Goal: Transaction & Acquisition: Download file/media

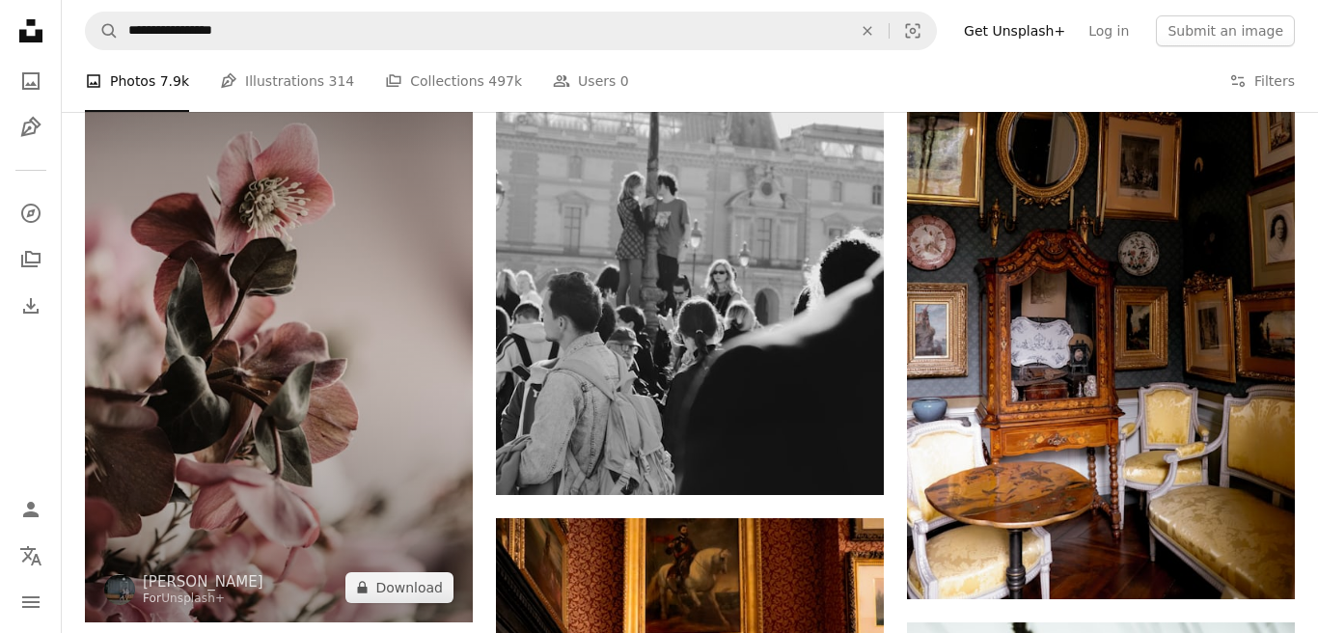
scroll to position [5942, 0]
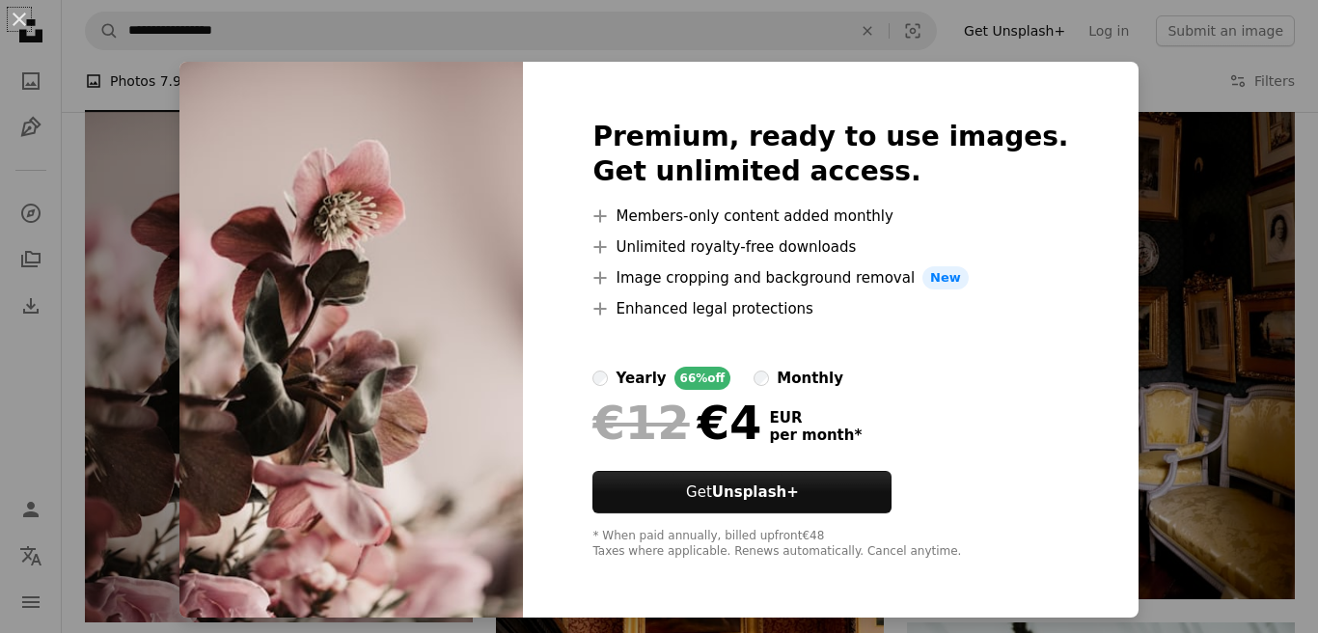
click at [1188, 414] on div "An X shape Premium, ready to use images. Get unlimited access. A plus sign Memb…" at bounding box center [659, 316] width 1318 height 633
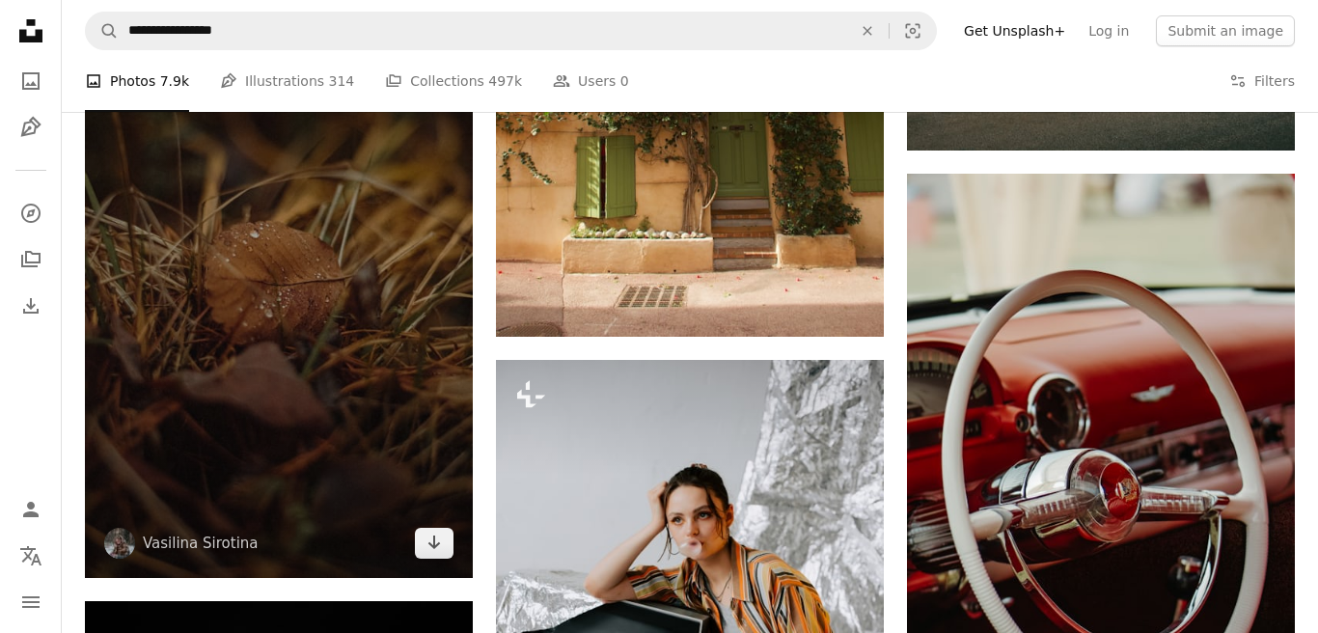
scroll to position [10893, 0]
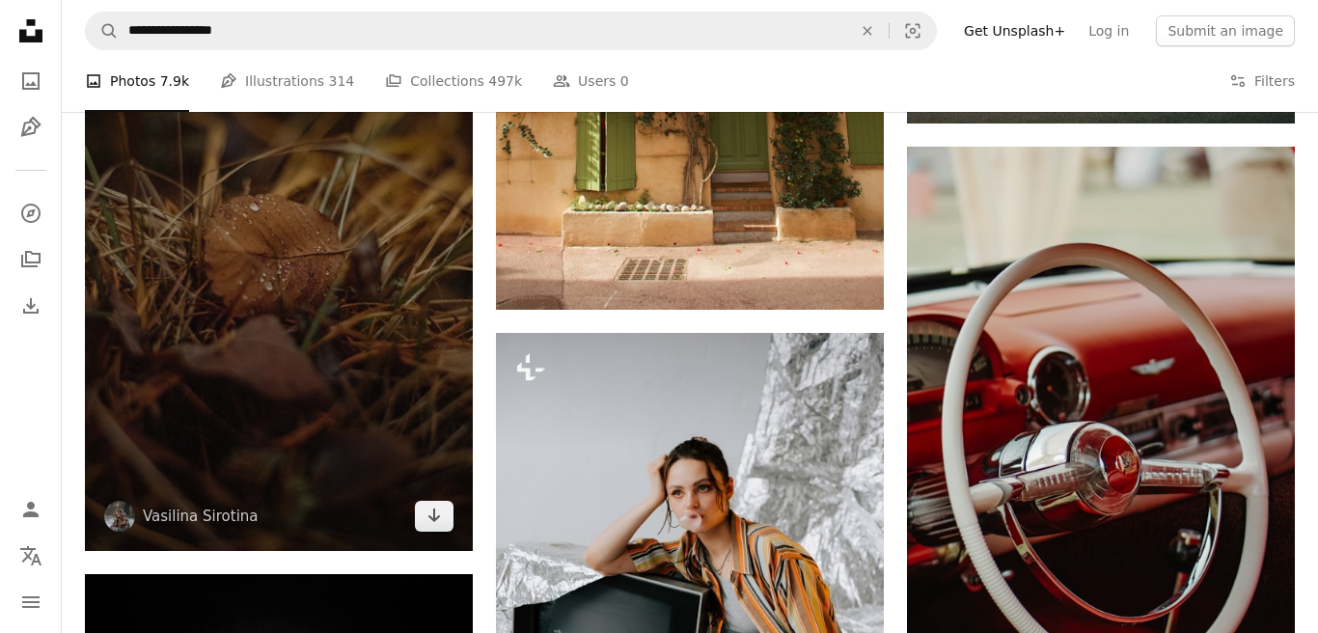
click at [369, 341] on img at bounding box center [279, 260] width 388 height 581
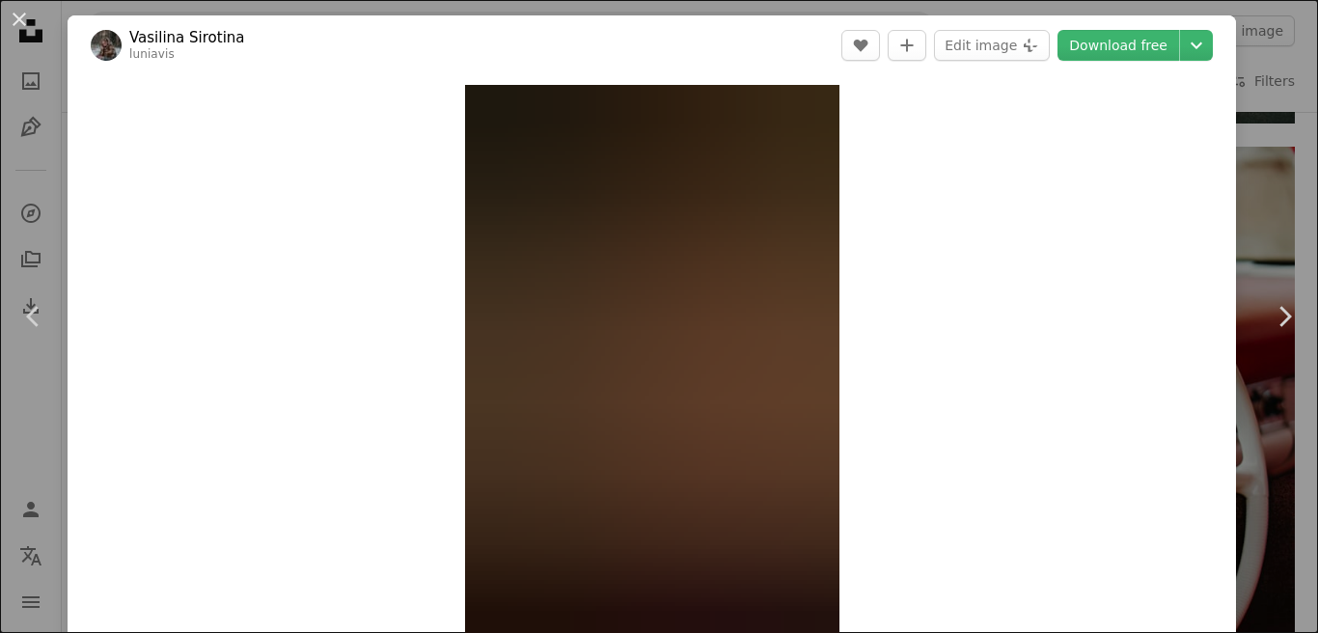
scroll to position [394, 0]
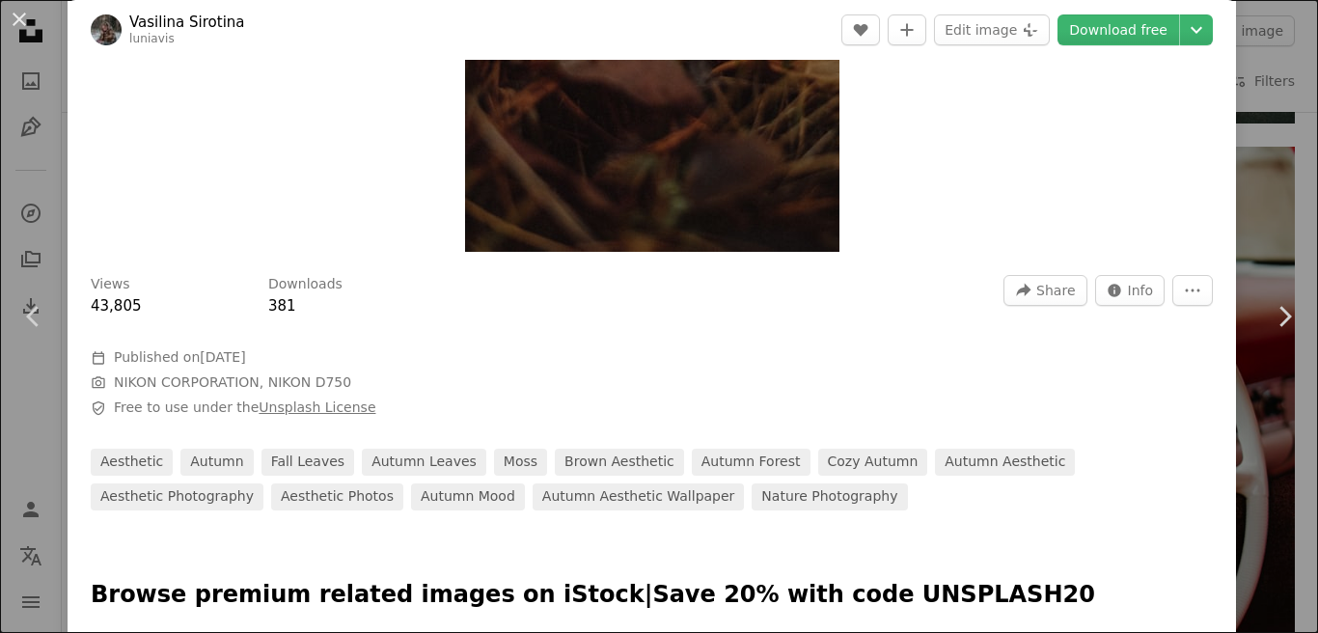
click at [330, 408] on link "Unsplash License" at bounding box center [317, 407] width 117 height 15
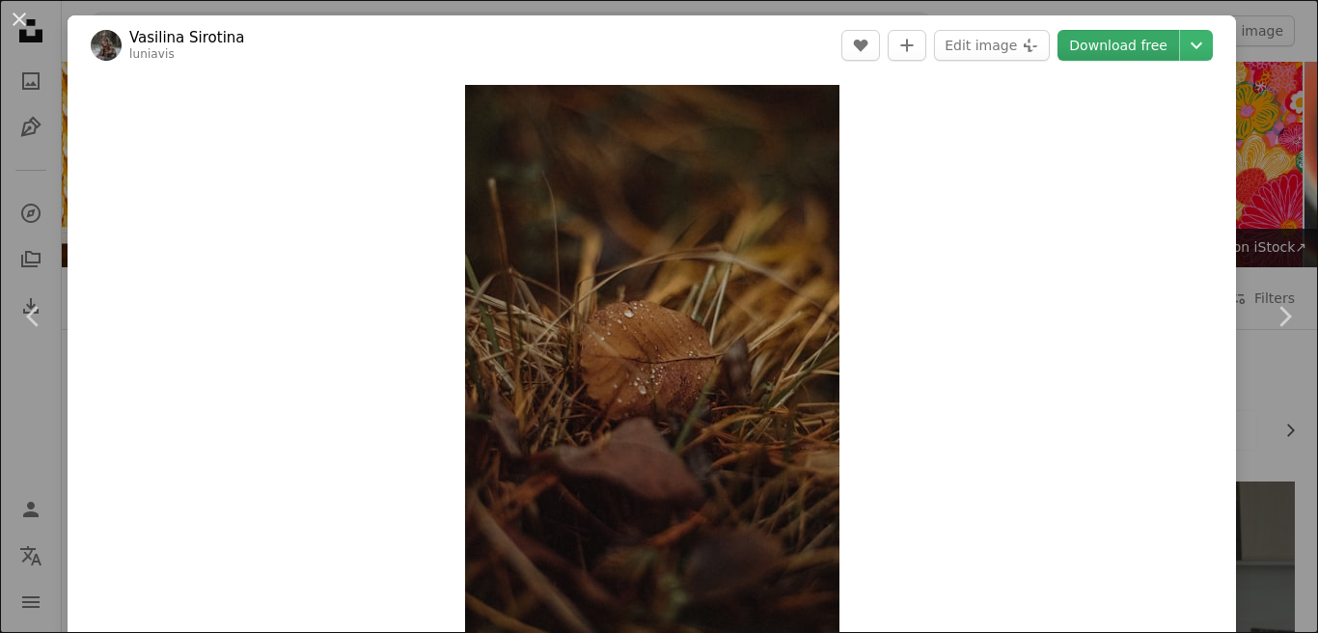
click at [1147, 42] on link "Download free" at bounding box center [1119, 45] width 122 height 31
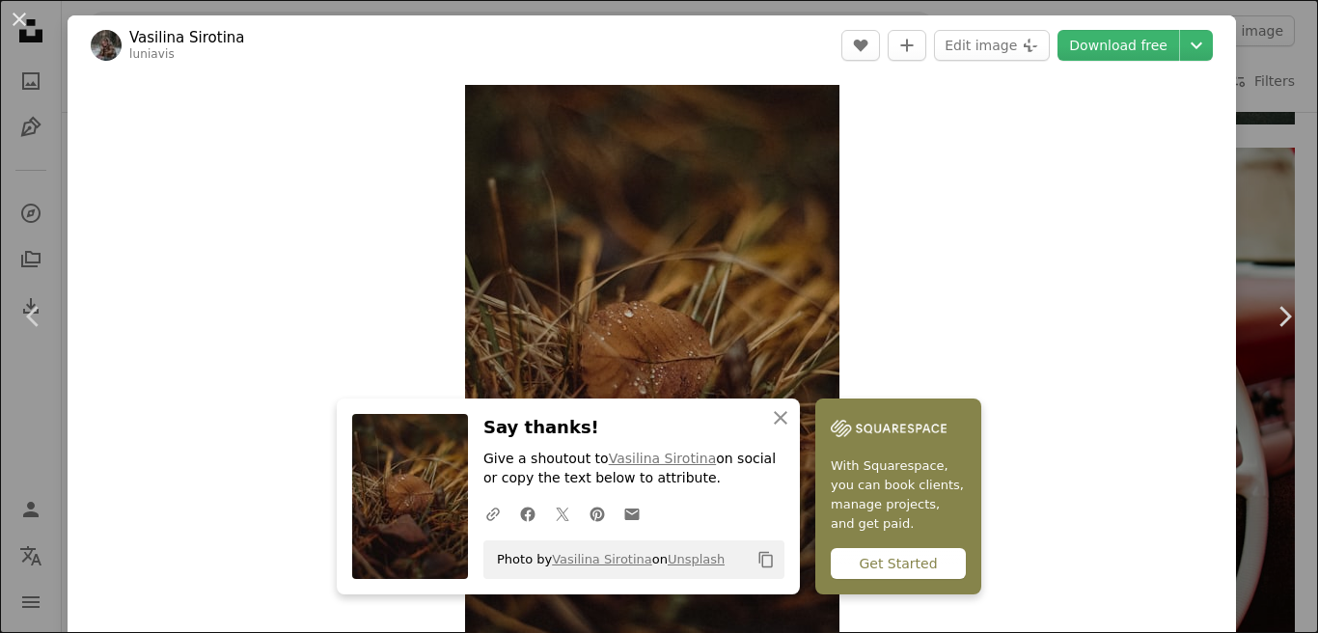
click at [1108, 471] on div "Zoom in" at bounding box center [652, 365] width 1169 height 580
click at [1281, 232] on link "Chevron right" at bounding box center [1285, 316] width 68 height 185
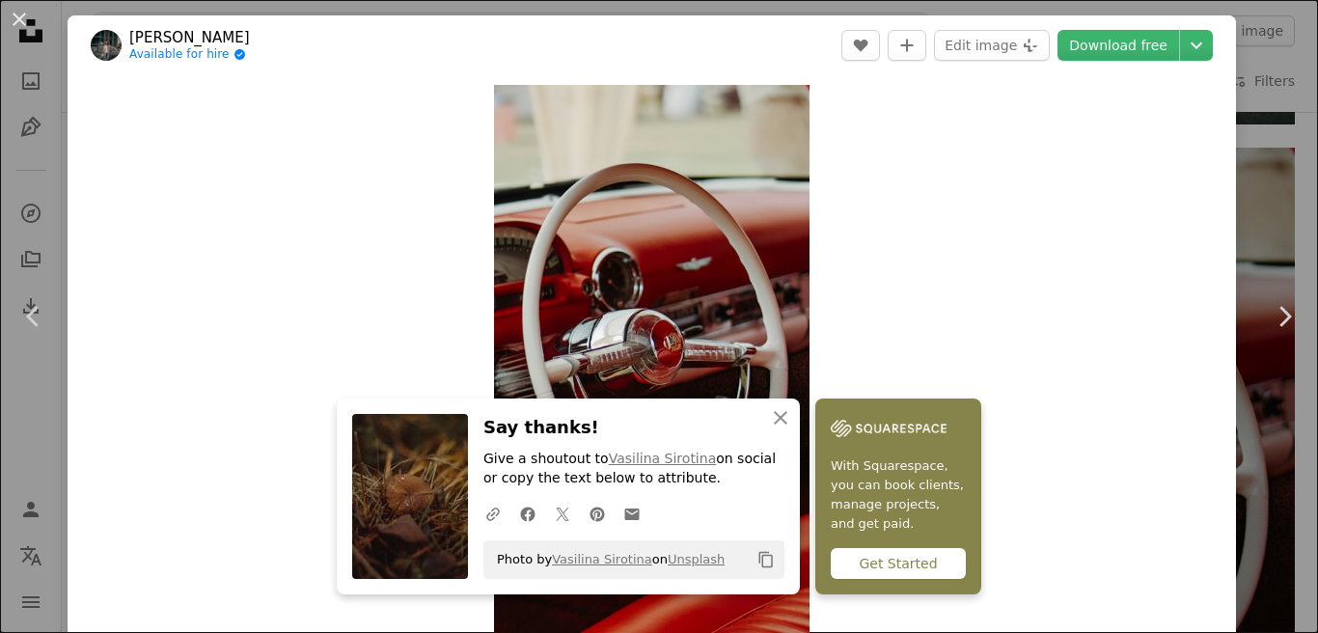
click at [990, 292] on div "Zoom in" at bounding box center [652, 365] width 1169 height 580
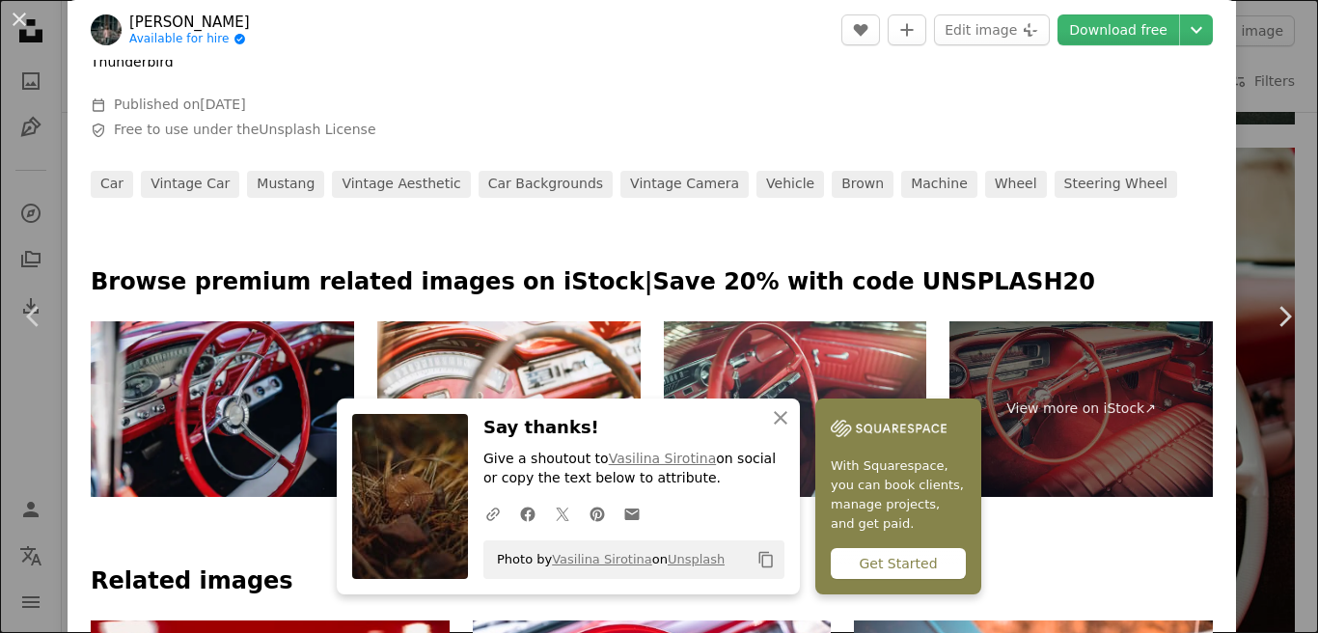
scroll to position [1083, 0]
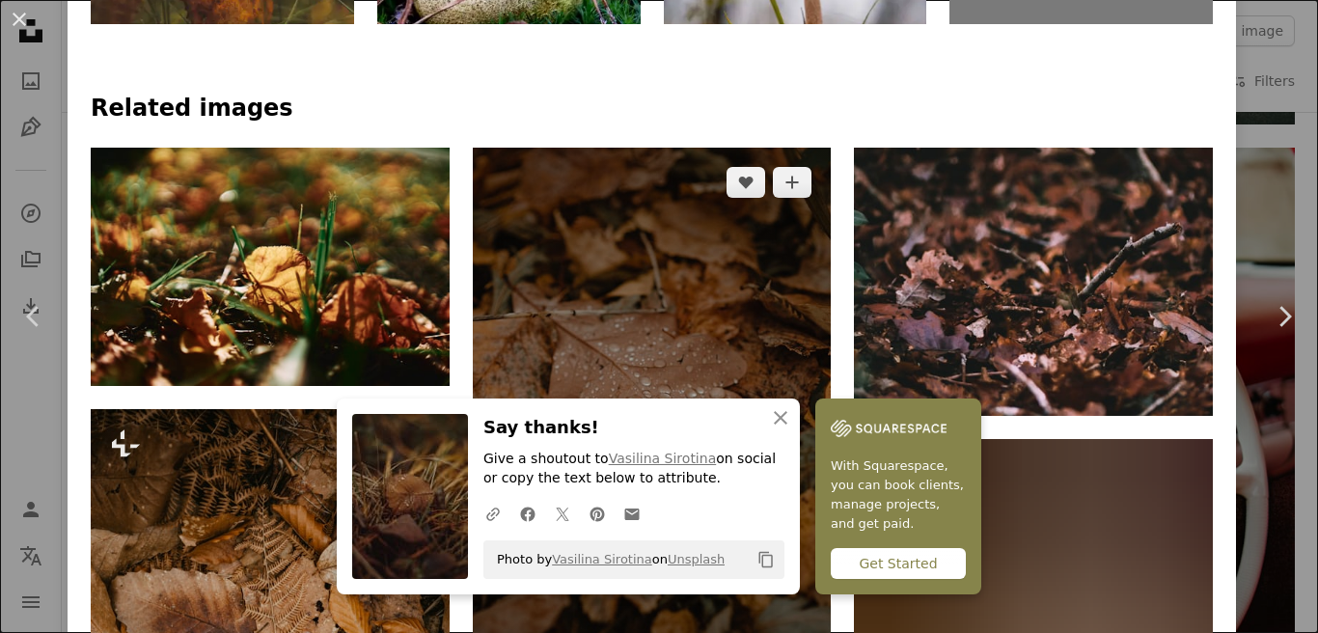
scroll to position [1181, 0]
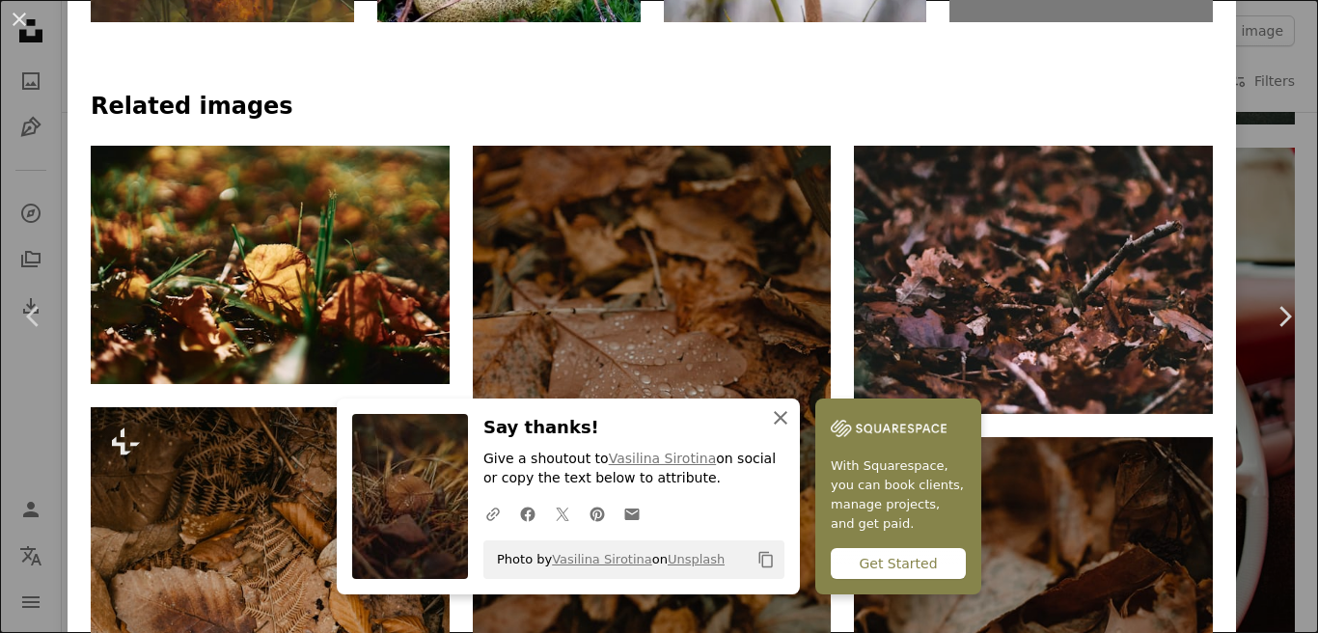
click at [775, 422] on icon "An X shape" at bounding box center [780, 417] width 23 height 23
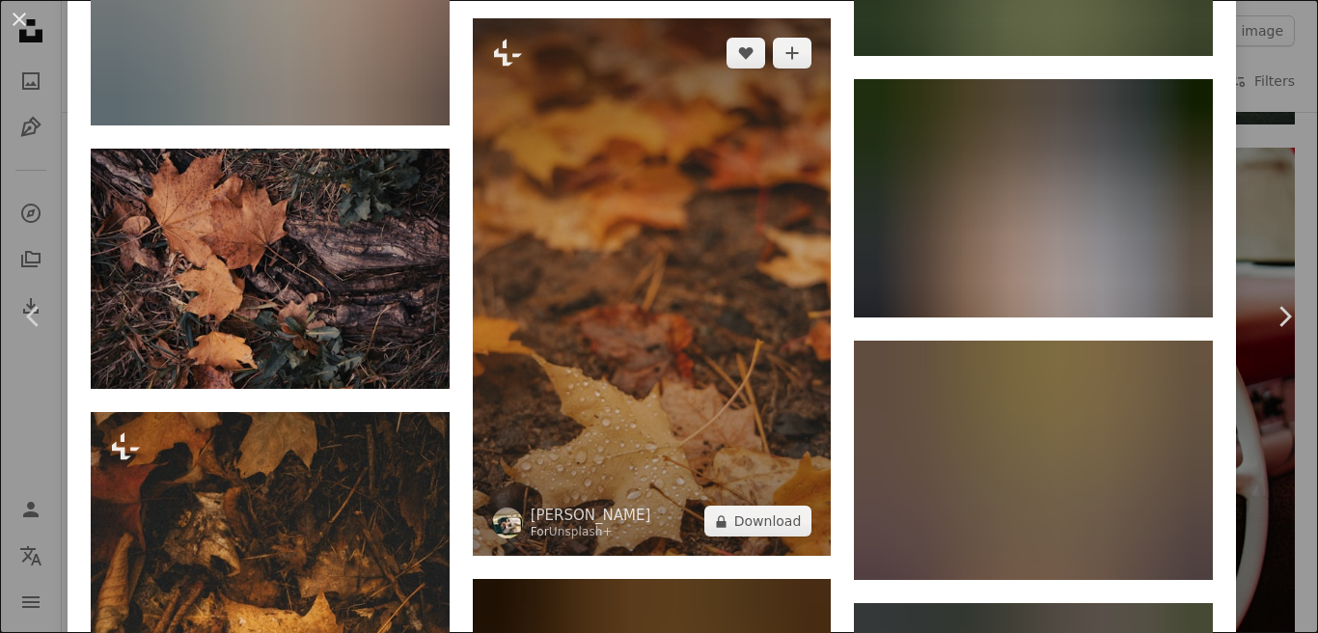
scroll to position [2954, 0]
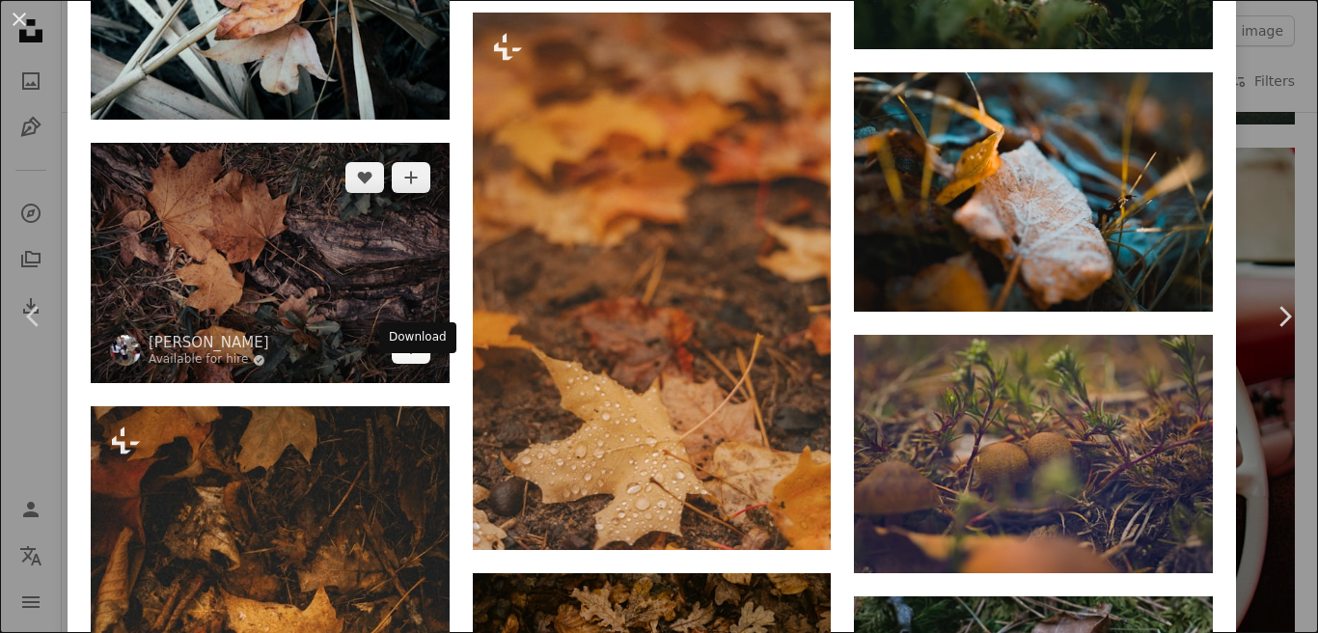
click at [418, 359] on icon "Arrow pointing down" at bounding box center [410, 347] width 15 height 23
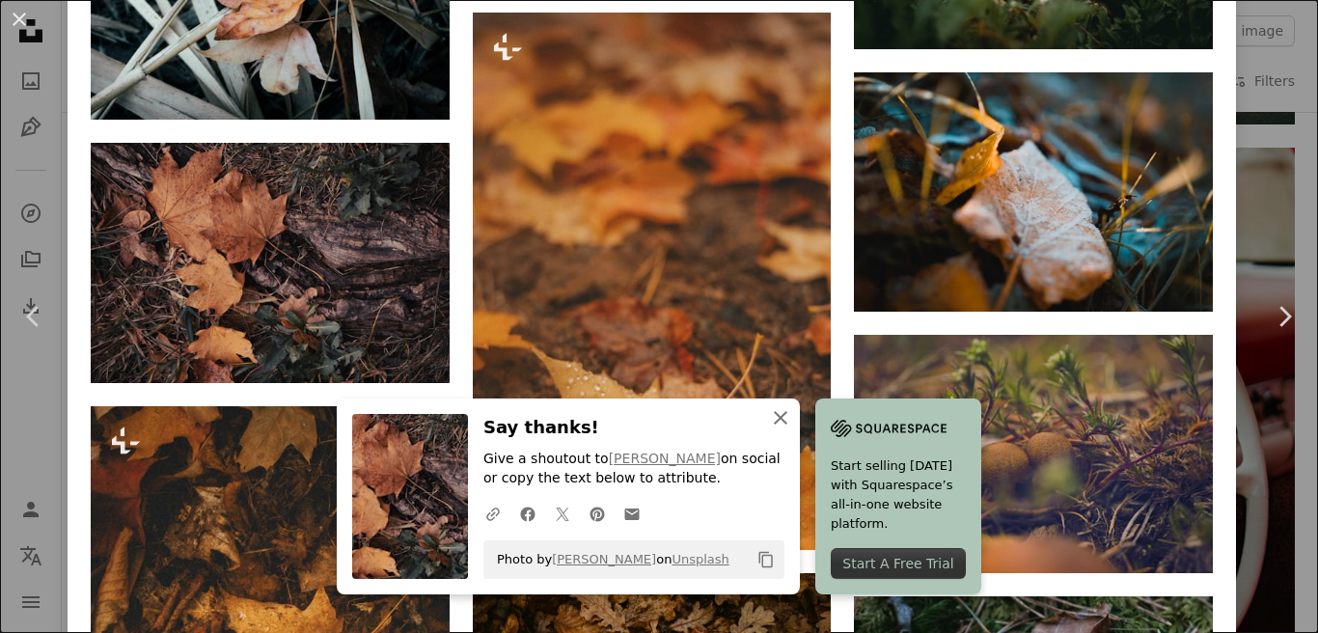
click at [782, 416] on icon "button" at bounding box center [781, 418] width 14 height 14
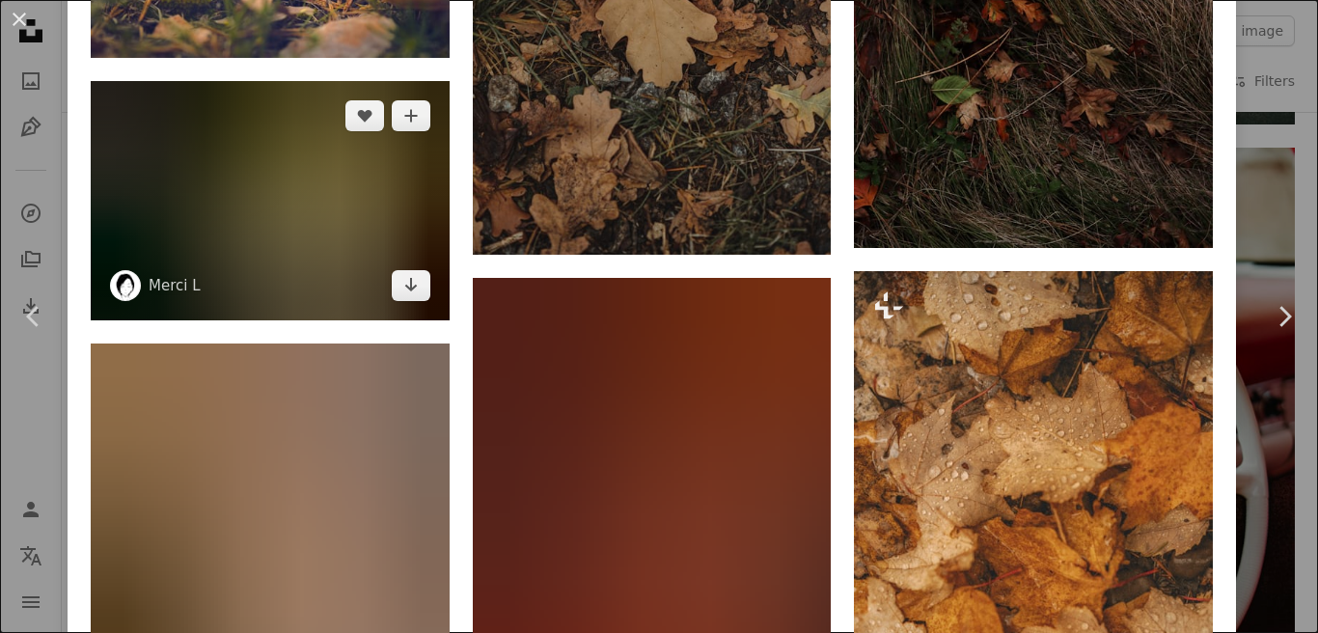
scroll to position [4135, 0]
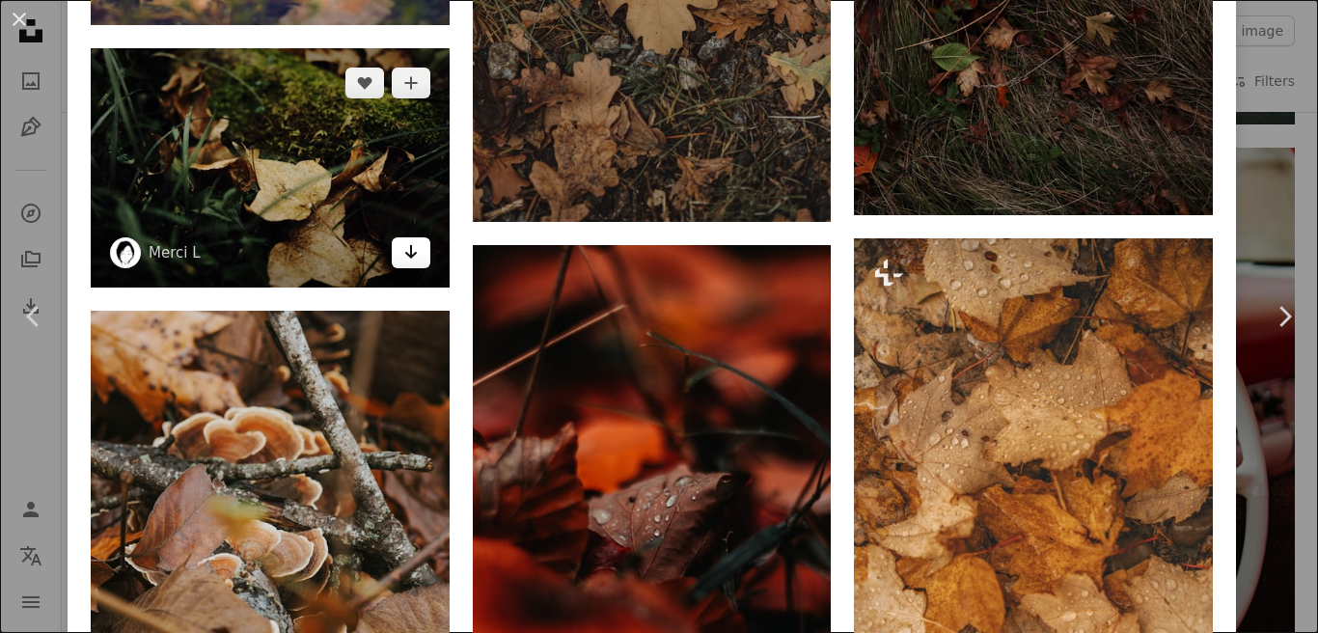
click at [424, 268] on link "Arrow pointing down" at bounding box center [411, 252] width 39 height 31
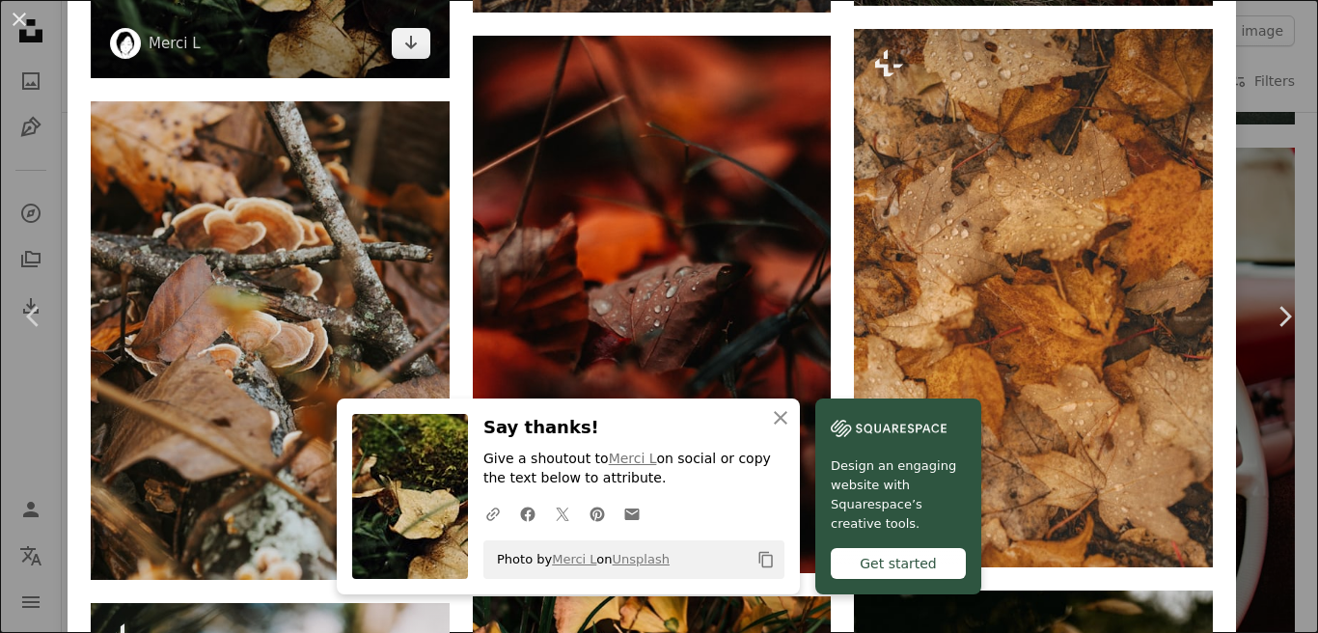
scroll to position [4430, 0]
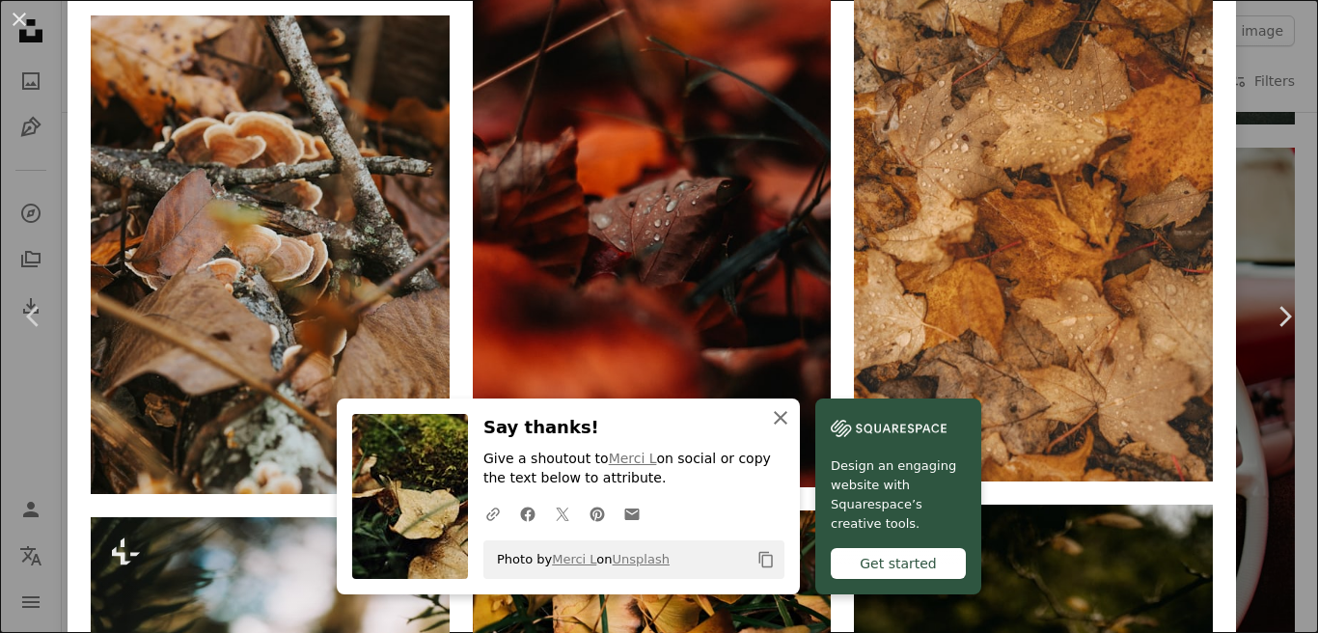
click at [783, 418] on icon "An X shape" at bounding box center [780, 417] width 23 height 23
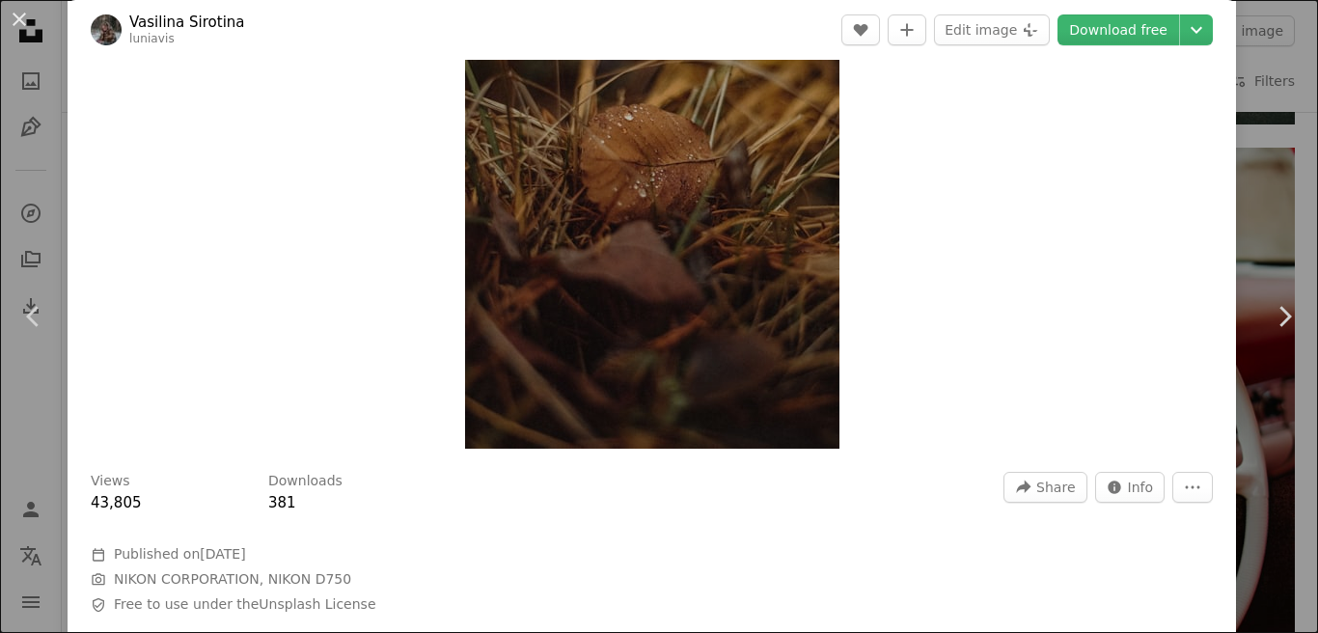
scroll to position [0, 0]
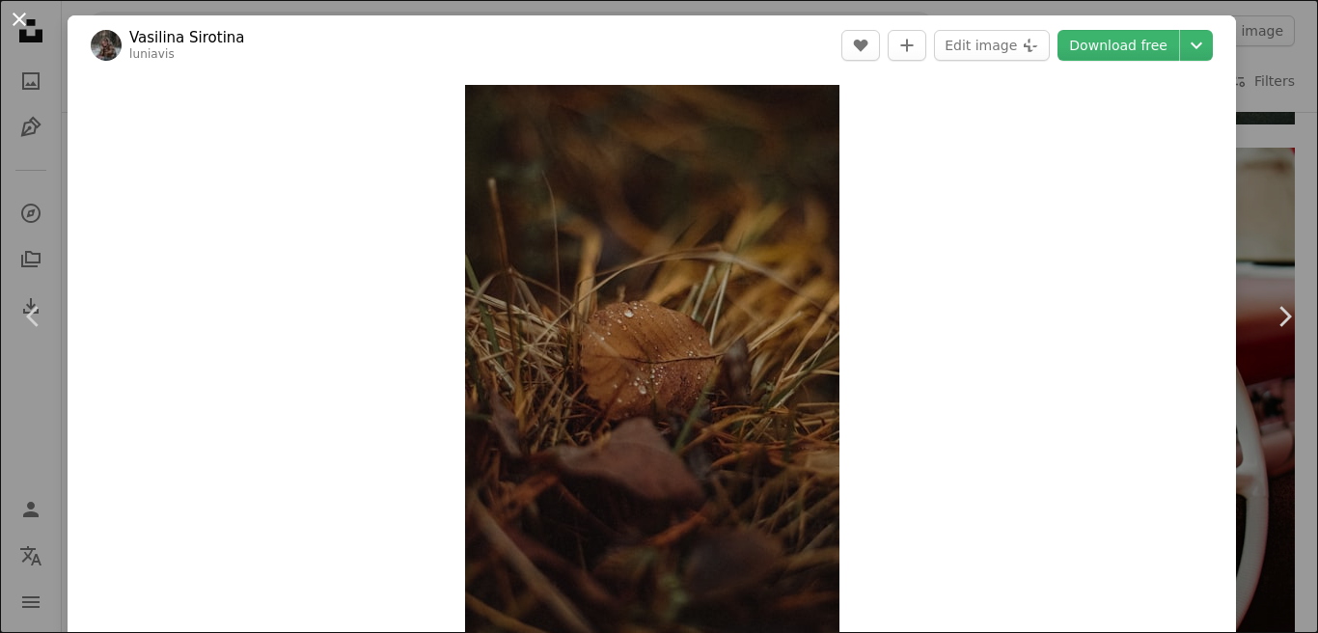
click at [15, 18] on button "An X shape" at bounding box center [19, 19] width 23 height 23
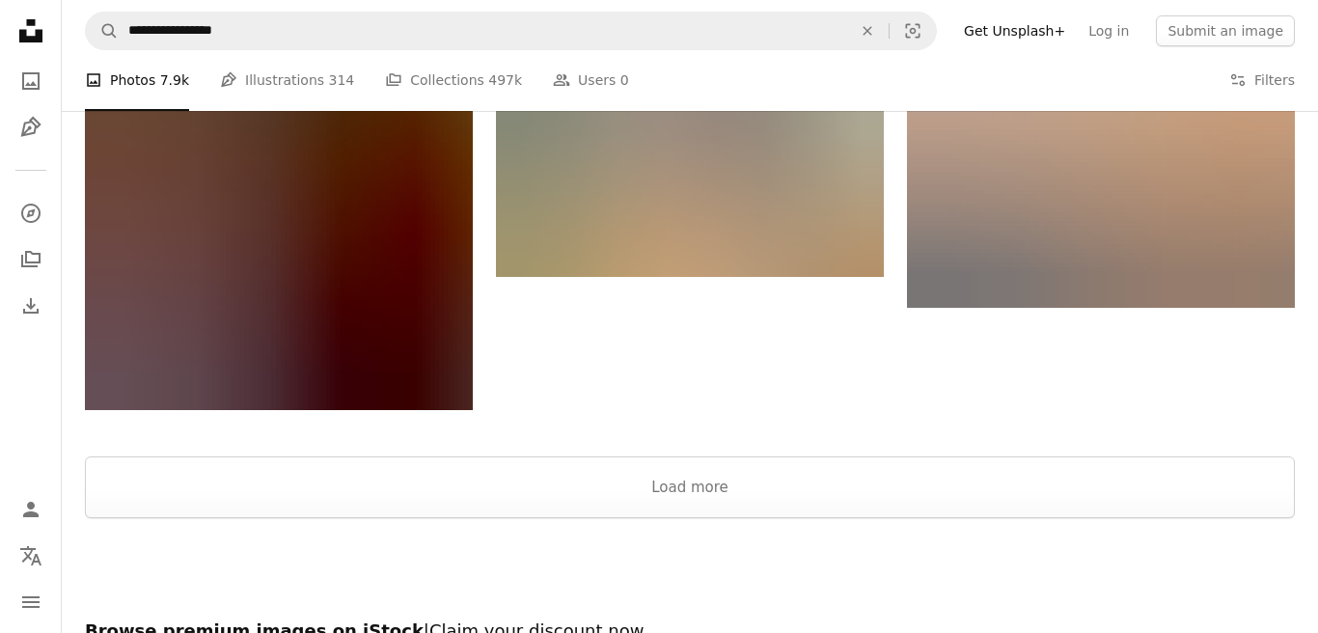
scroll to position [14194, 0]
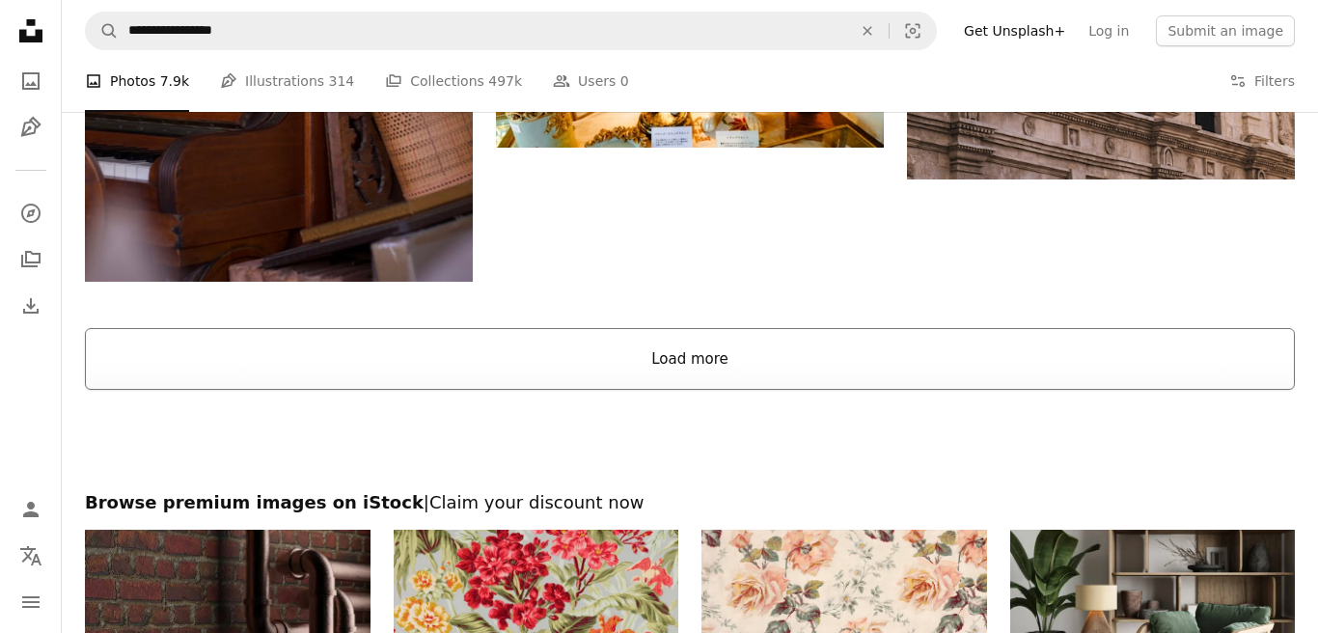
click at [711, 372] on button "Load more" at bounding box center [690, 359] width 1210 height 62
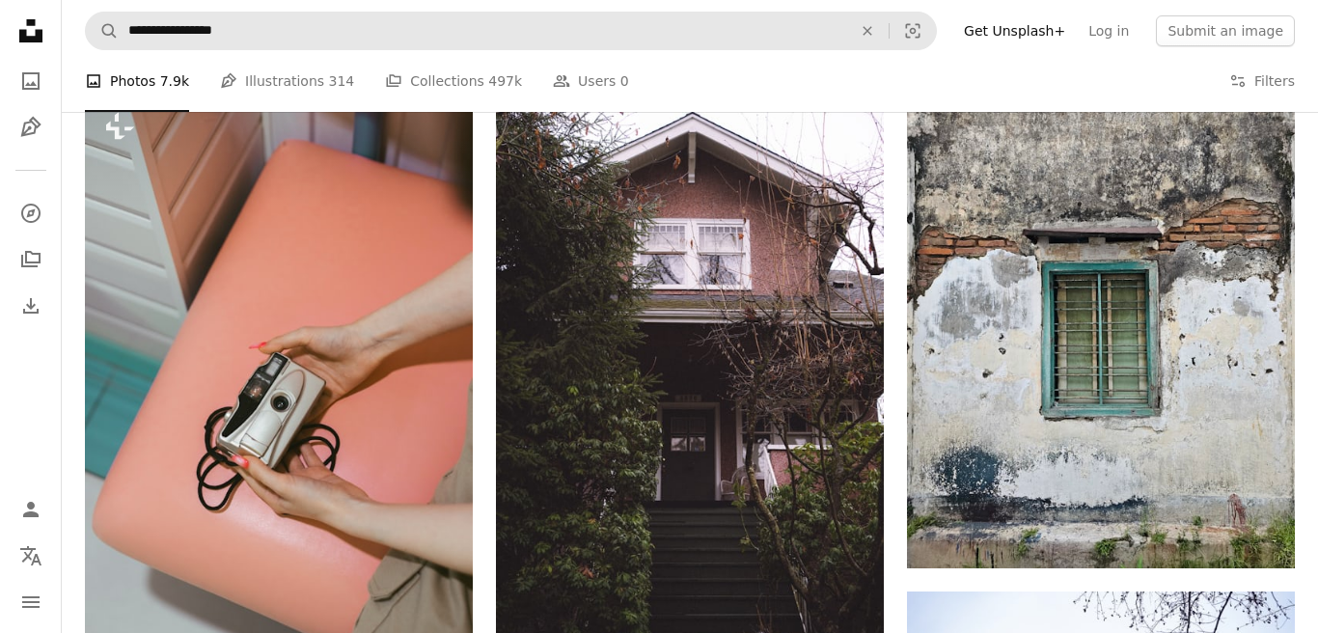
scroll to position [24538, 0]
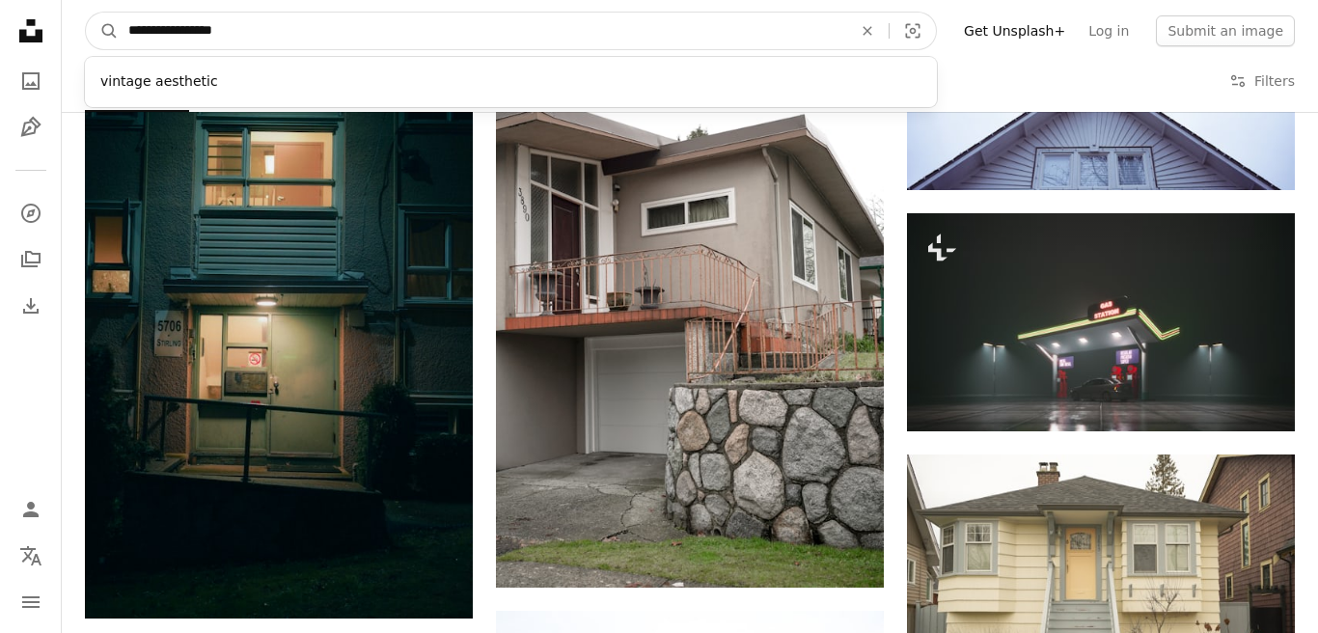
drag, startPoint x: 178, startPoint y: 31, endPoint x: 276, endPoint y: 49, distance: 100.1
click at [284, 49] on input "**********" at bounding box center [483, 31] width 728 height 37
type input "**********"
click at [86, 13] on button "A magnifying glass" at bounding box center [102, 31] width 33 height 37
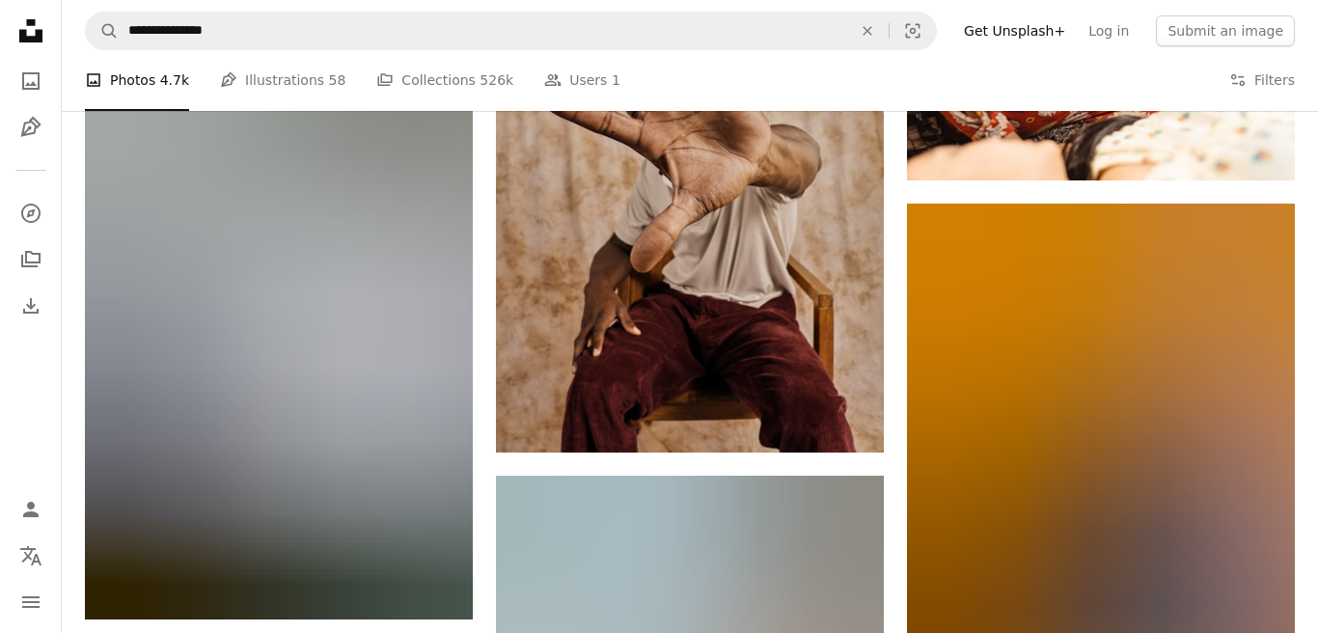
scroll to position [29660, 0]
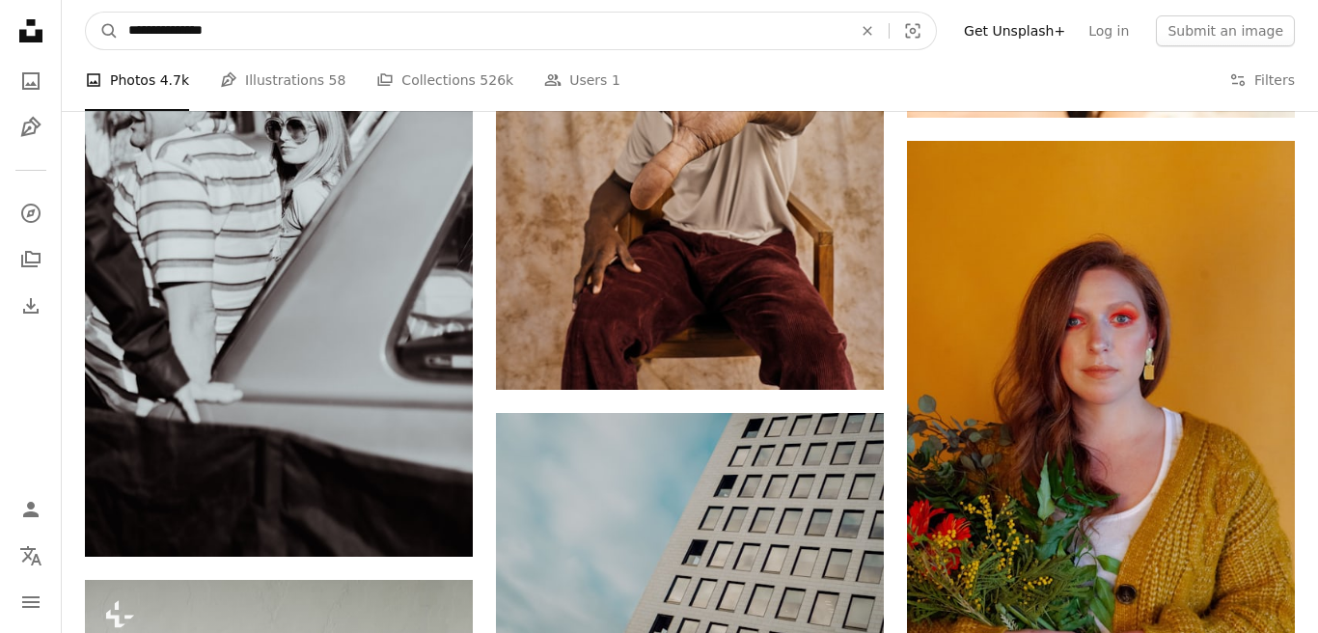
click at [293, 38] on input "**********" at bounding box center [483, 31] width 728 height 37
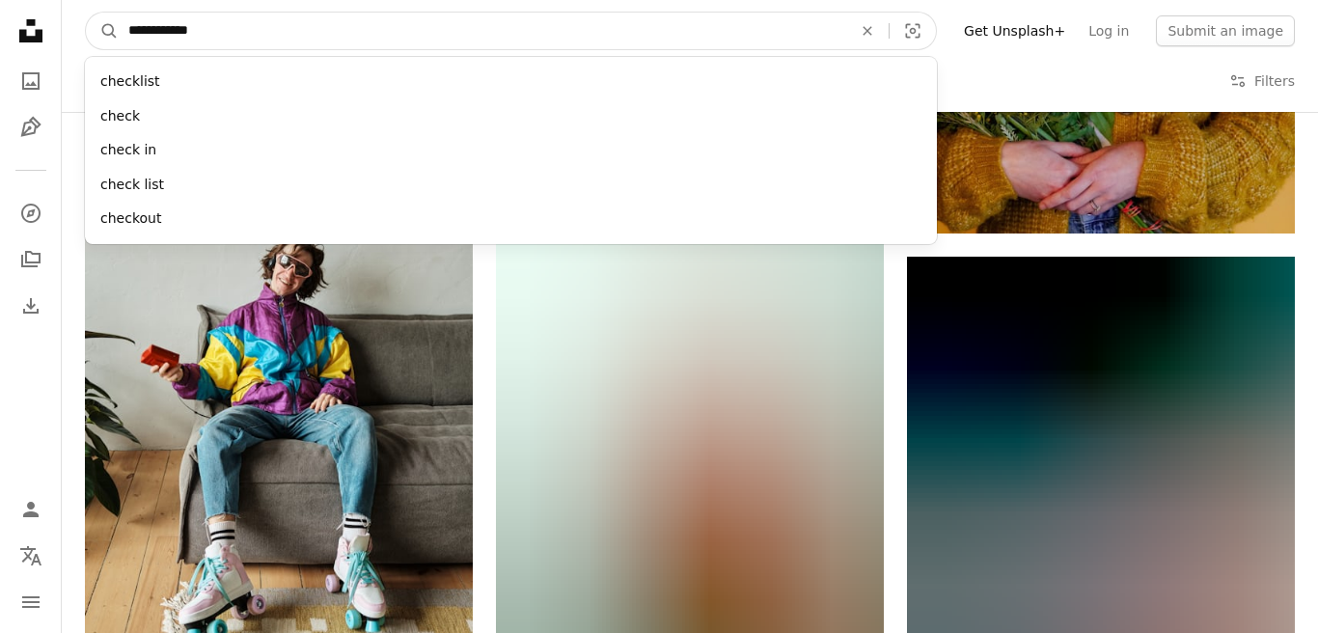
type input "**********"
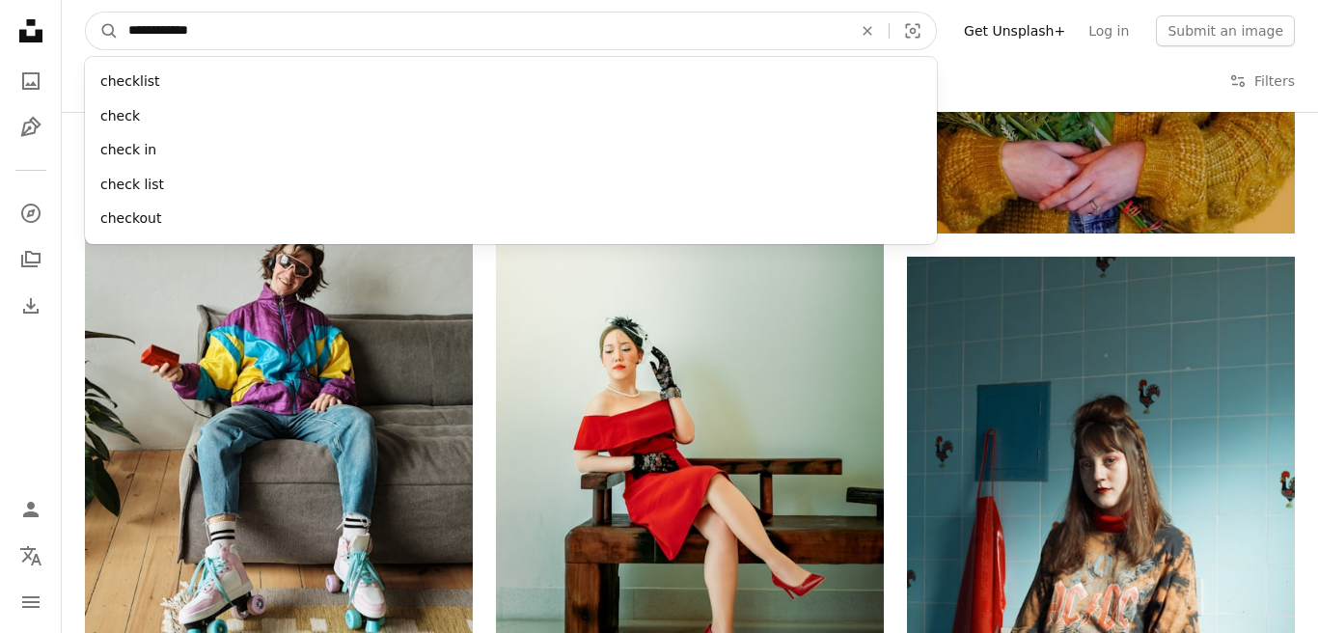
click at [86, 13] on button "A magnifying glass" at bounding box center [102, 31] width 33 height 37
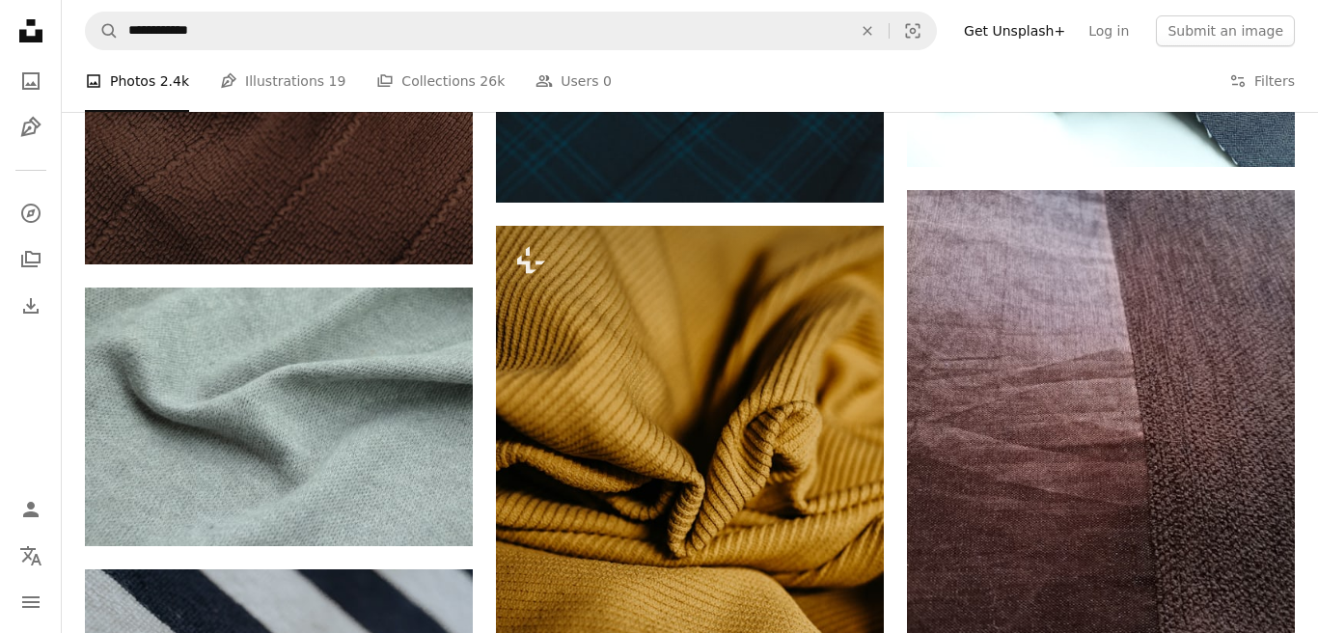
scroll to position [2201, 0]
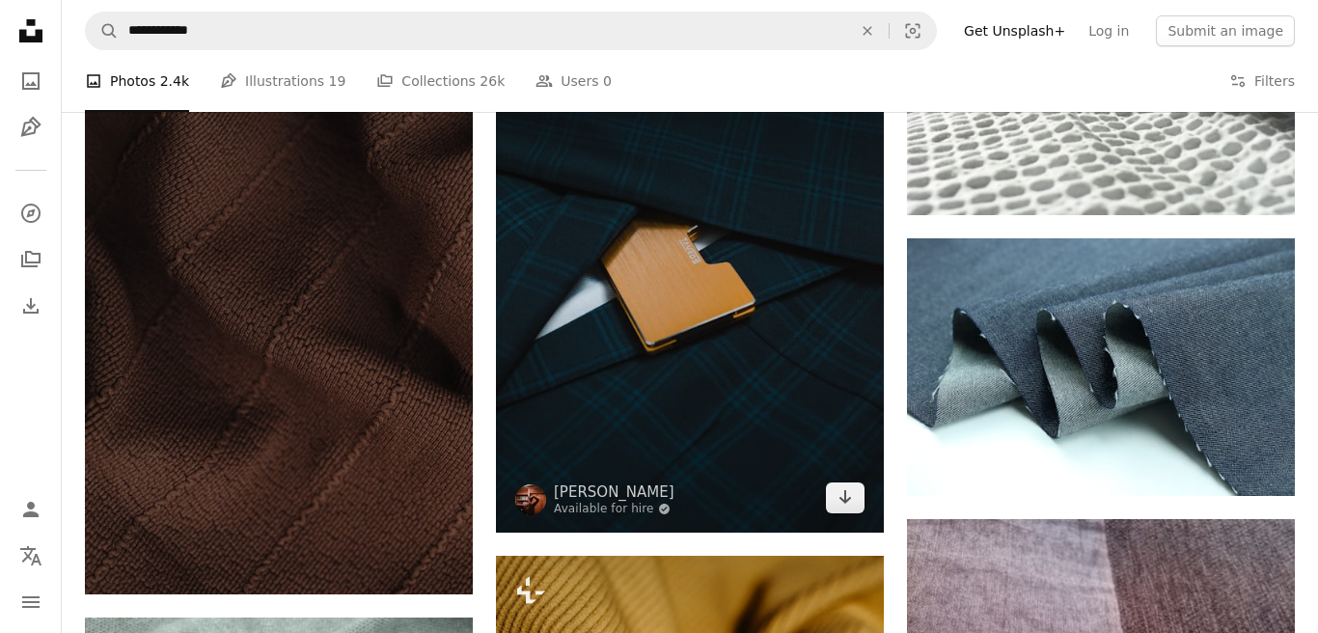
click at [580, 382] on img at bounding box center [690, 290] width 388 height 486
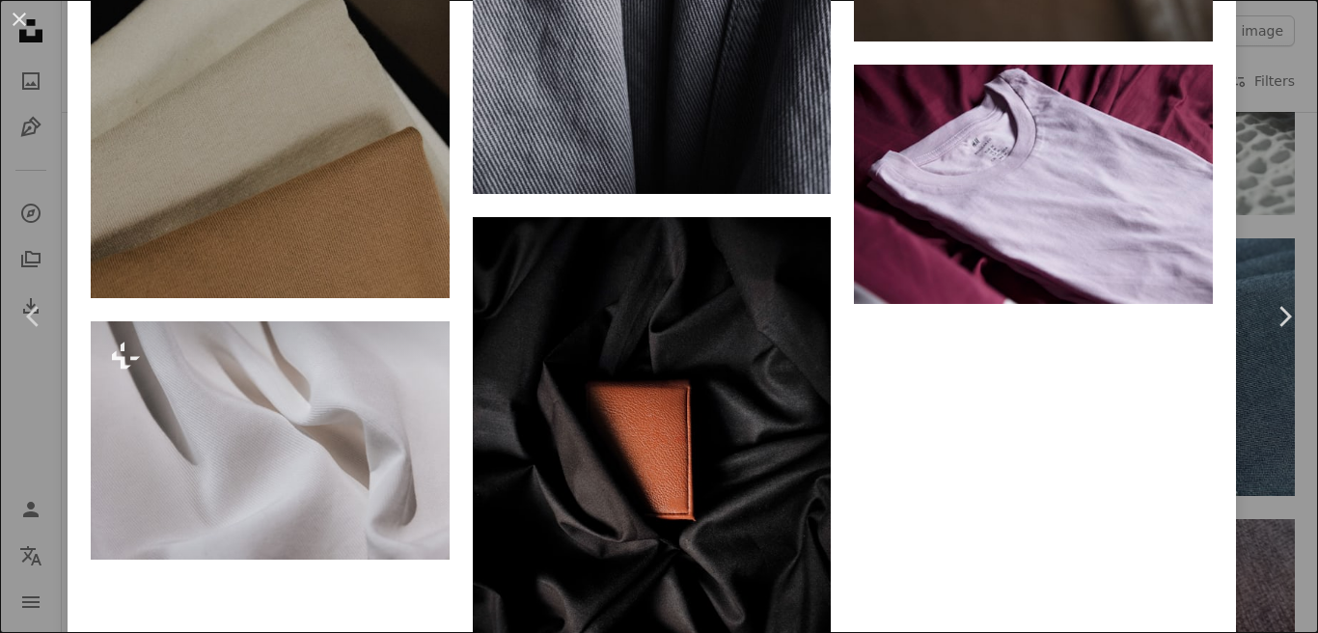
scroll to position [6421, 0]
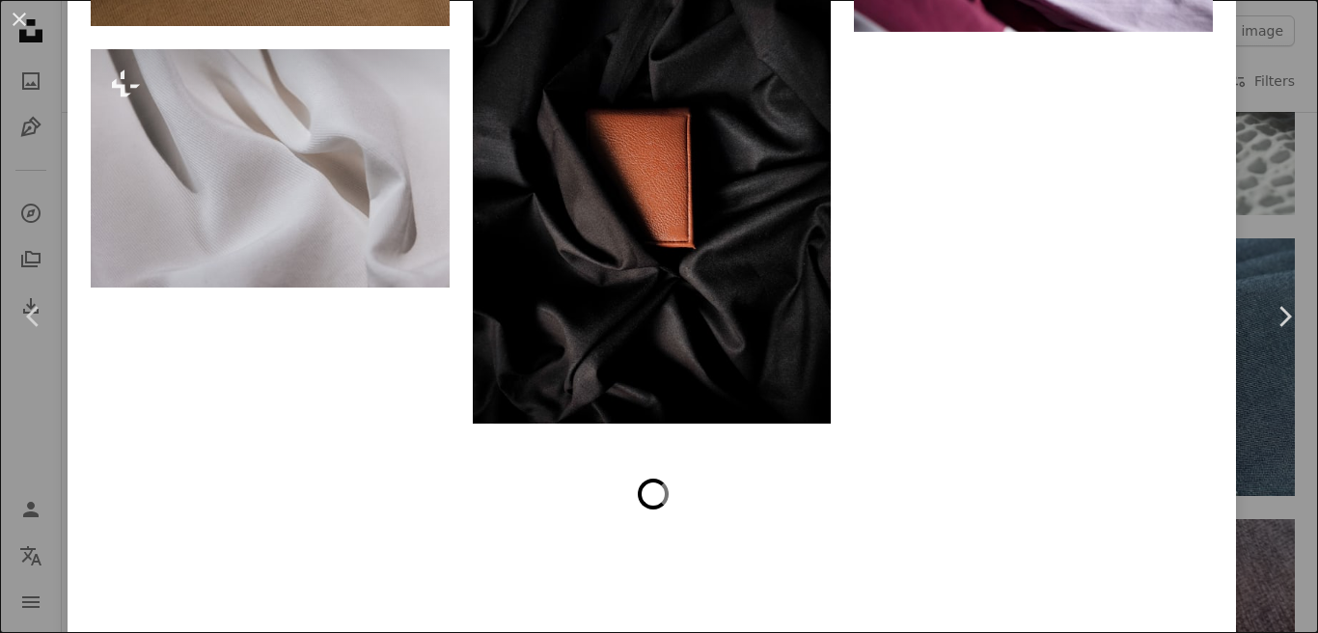
click at [1306, 197] on div "An X shape Chevron left Chevron right [PERSON_NAME] Available for hire A checkm…" at bounding box center [659, 316] width 1318 height 633
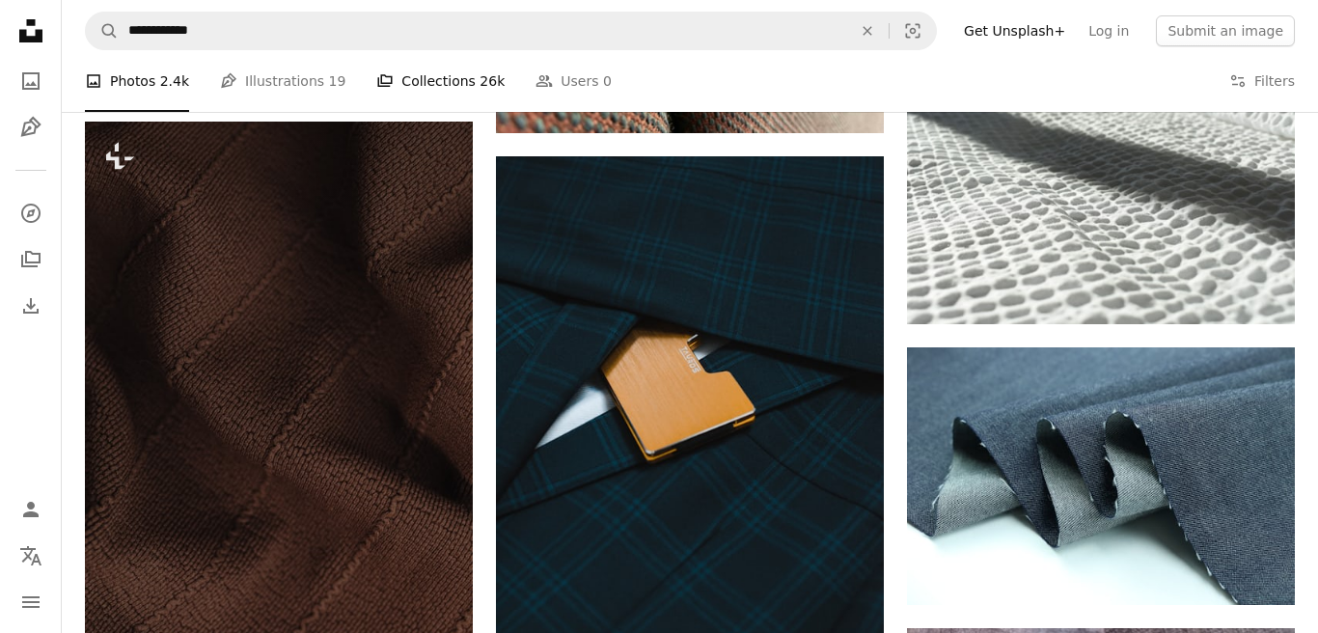
scroll to position [2091, 0]
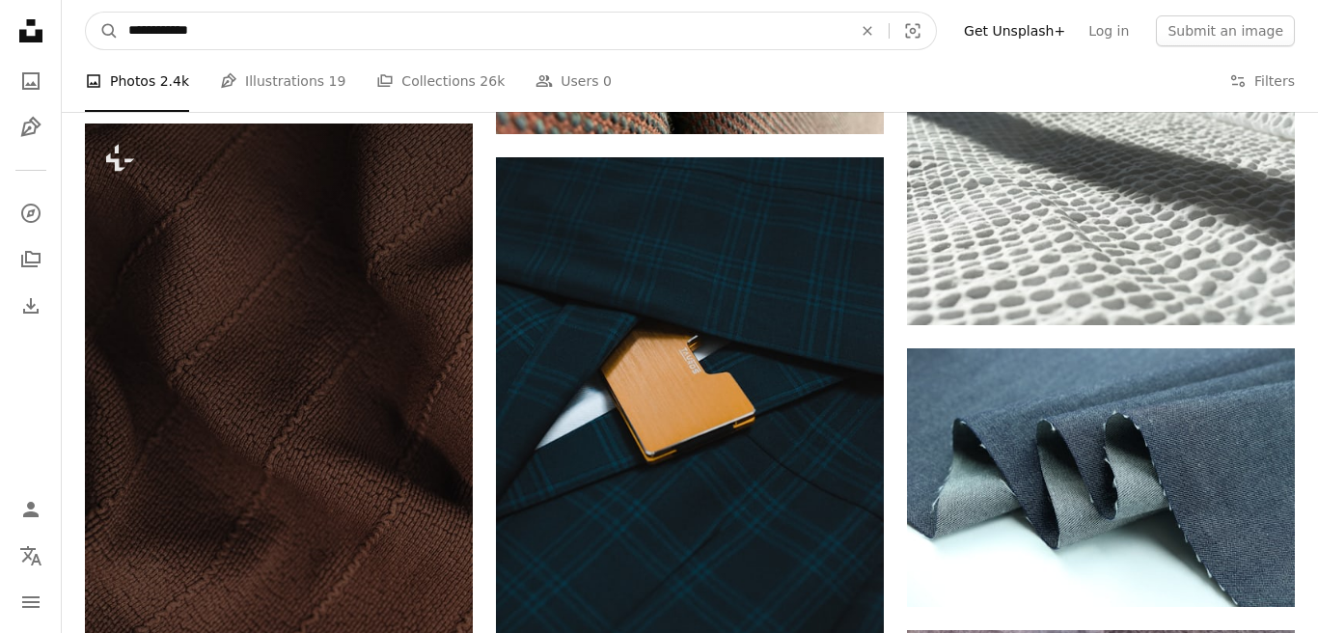
click at [291, 41] on input "**********" at bounding box center [483, 31] width 728 height 37
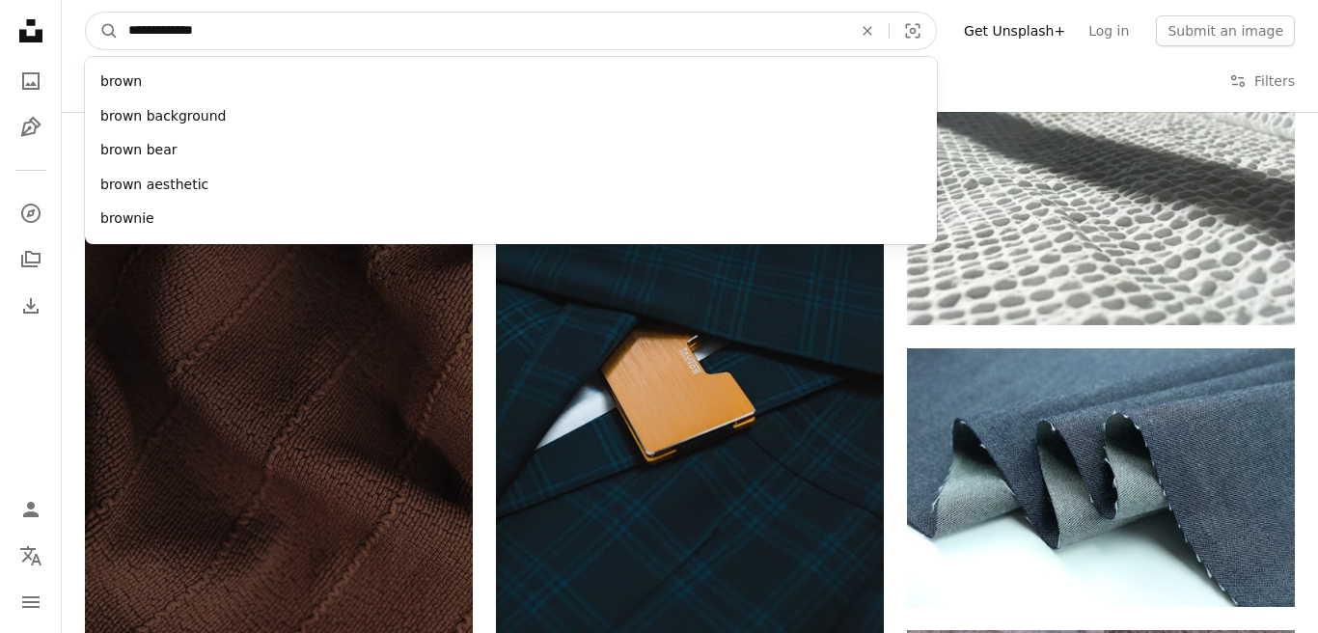
type input "**********"
click at [86, 13] on button "A magnifying glass" at bounding box center [102, 31] width 33 height 37
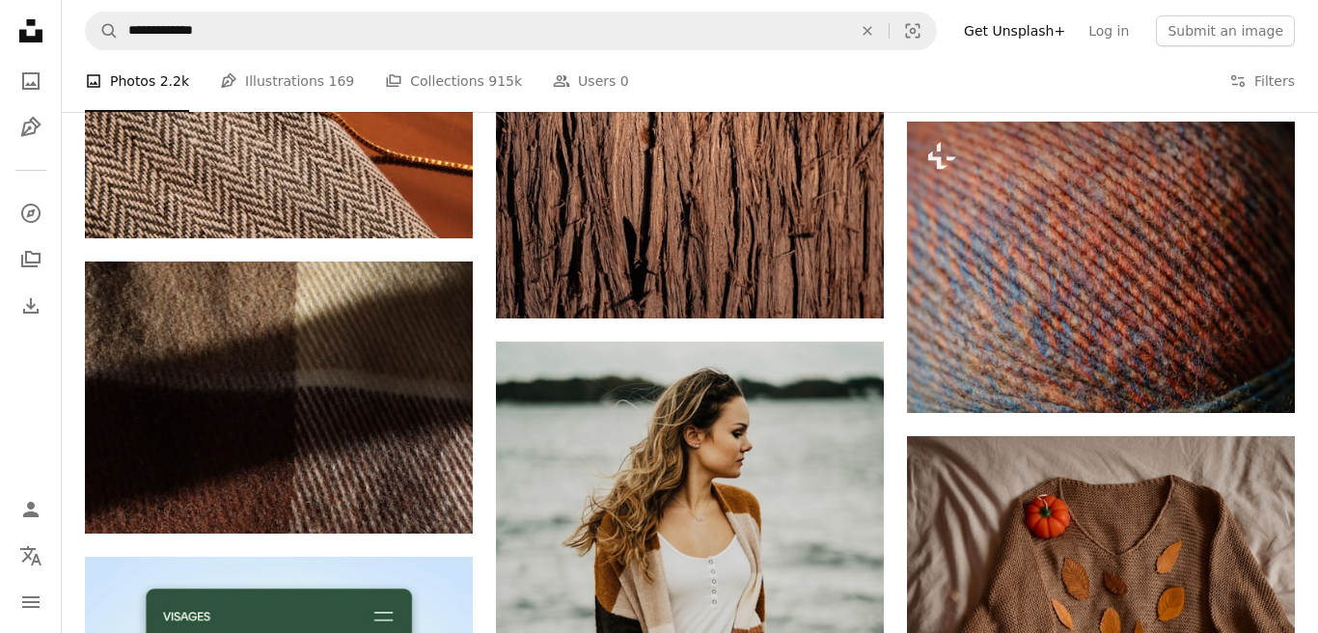
scroll to position [3521, 0]
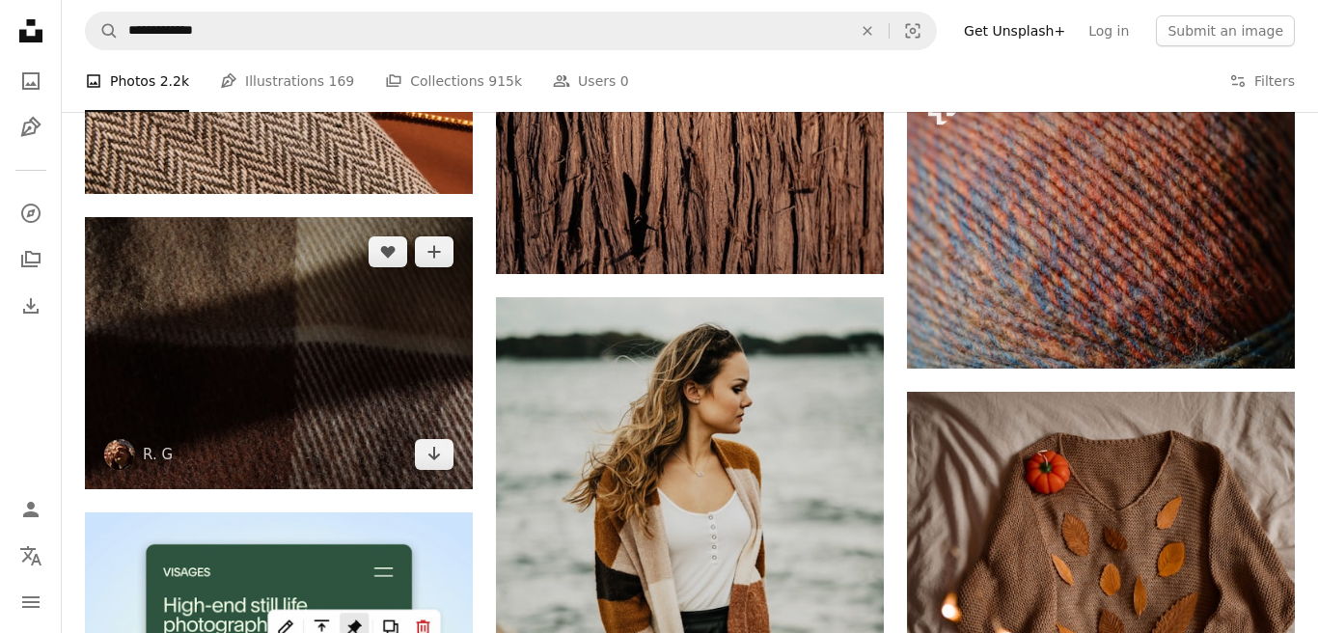
click at [297, 352] on img at bounding box center [279, 353] width 388 height 272
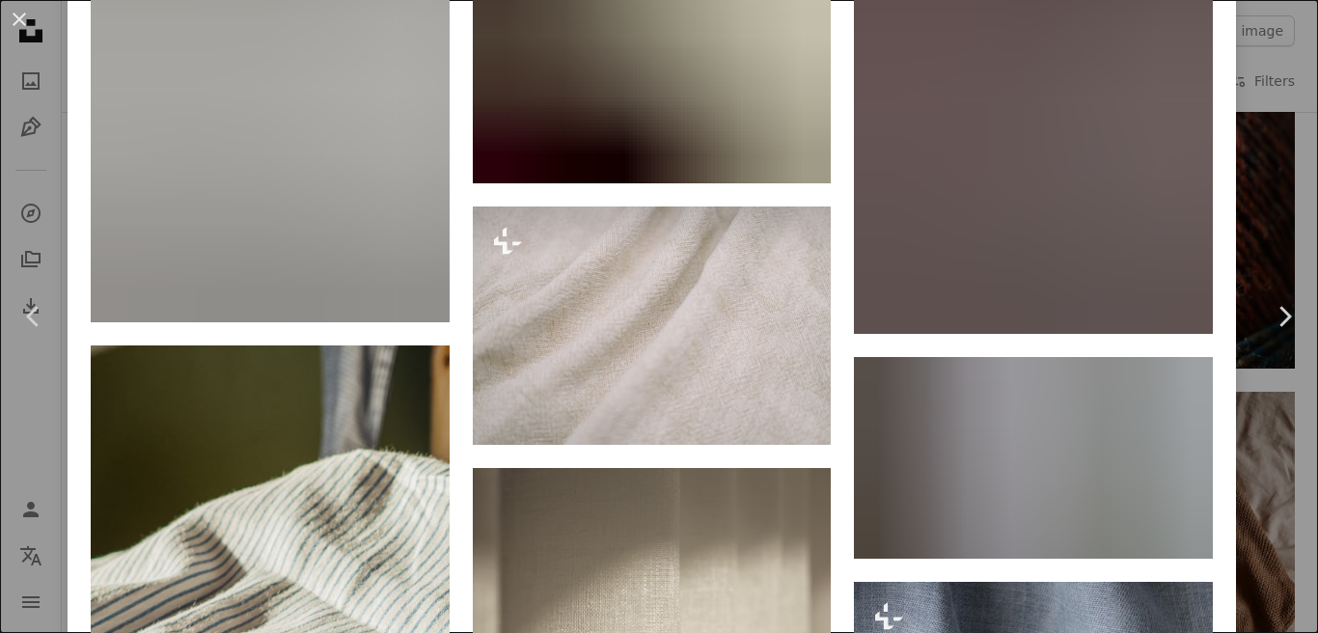
scroll to position [7187, 0]
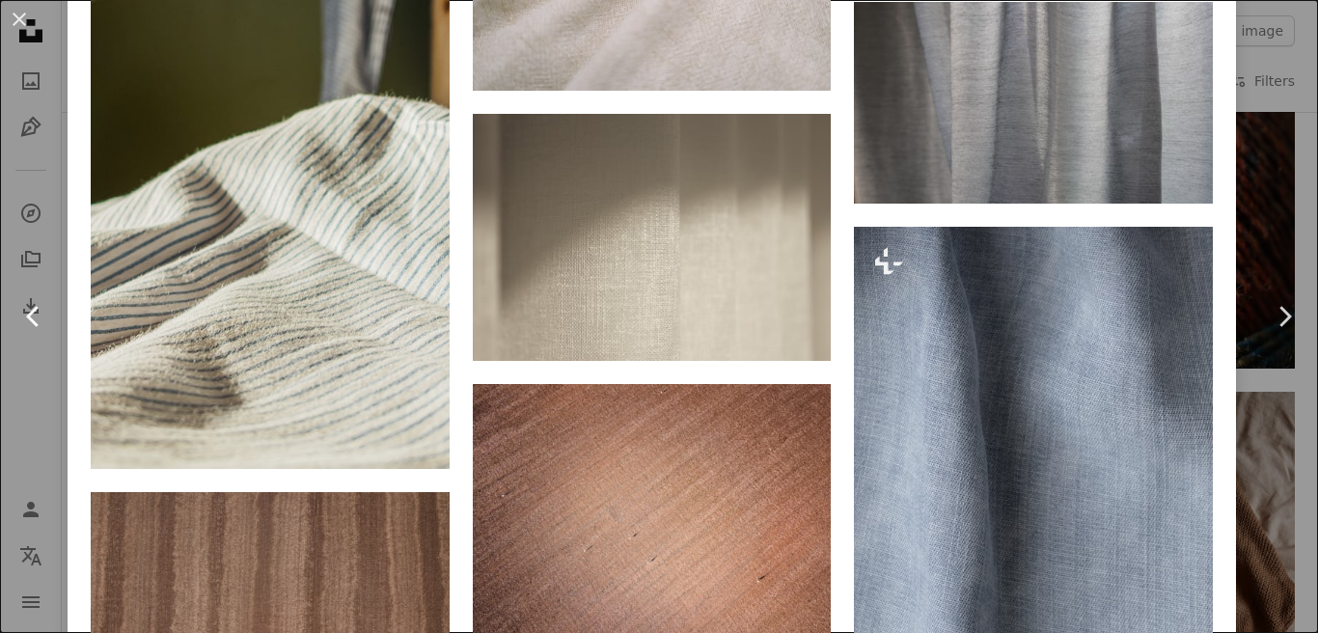
click at [0, 291] on link "Chevron left" at bounding box center [34, 316] width 68 height 185
click at [1269, 151] on div "An X shape Chevron left Chevron right R. G bored_mongoose A heart A plus sign E…" at bounding box center [659, 316] width 1318 height 633
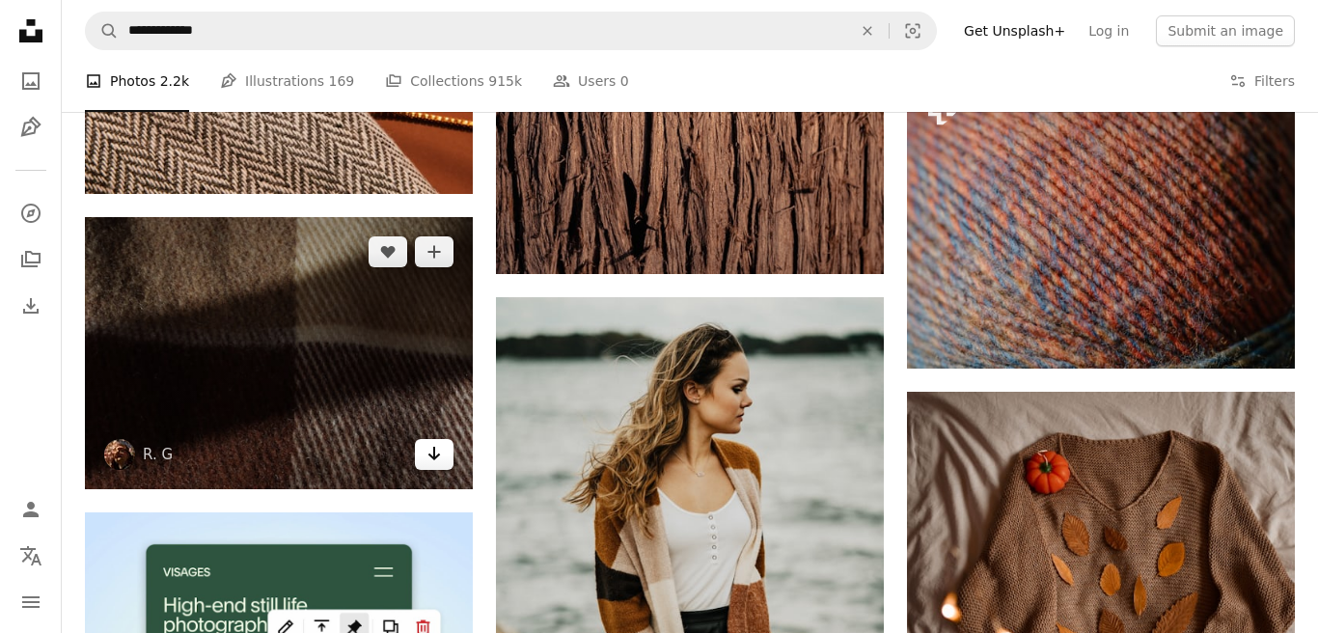
click at [431, 446] on icon "Arrow pointing down" at bounding box center [434, 453] width 15 height 23
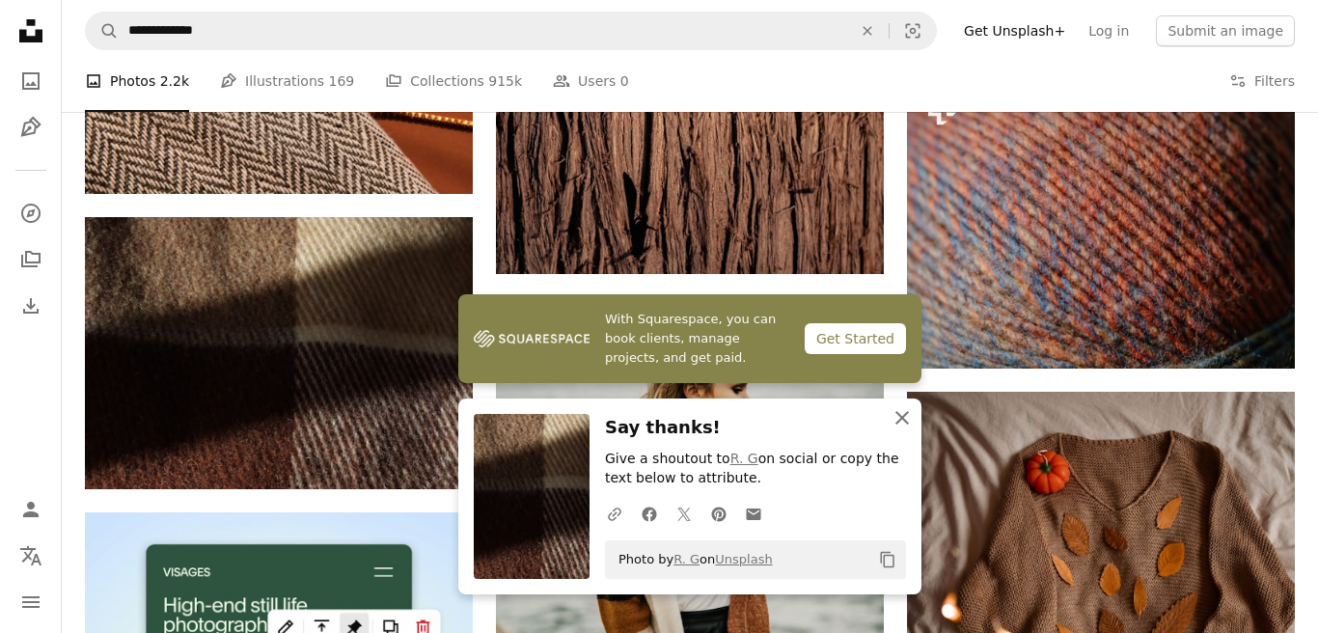
click at [908, 416] on icon "An X shape" at bounding box center [902, 417] width 23 height 23
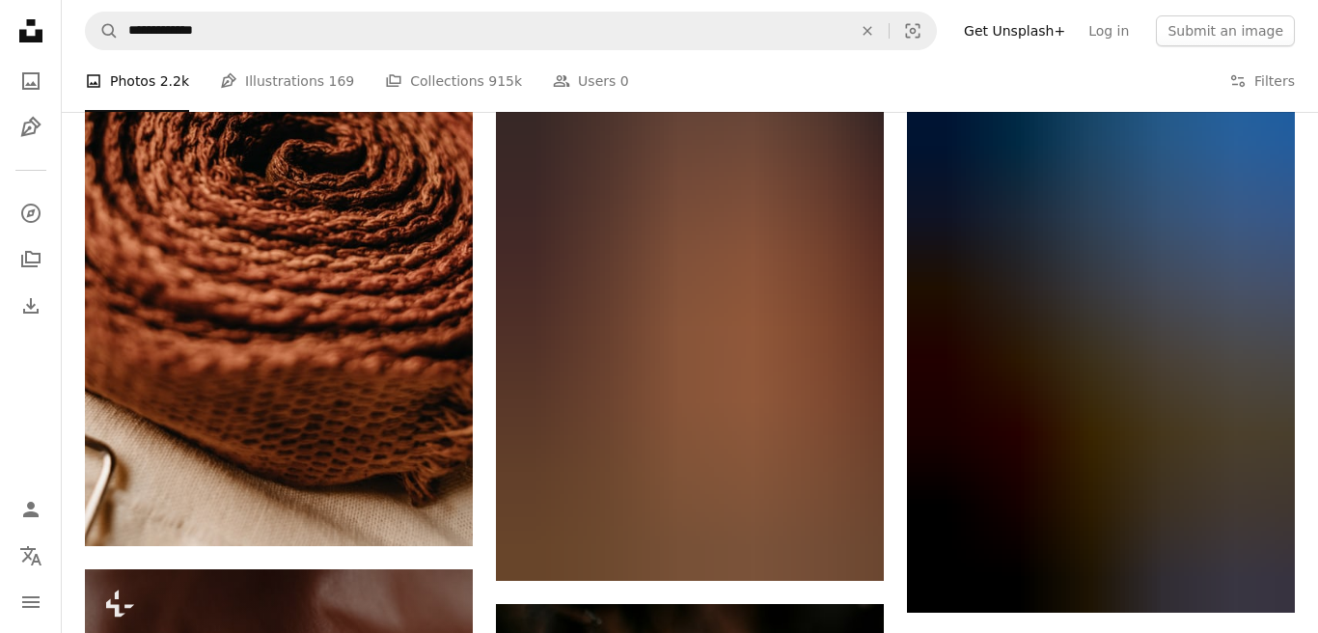
scroll to position [15405, 0]
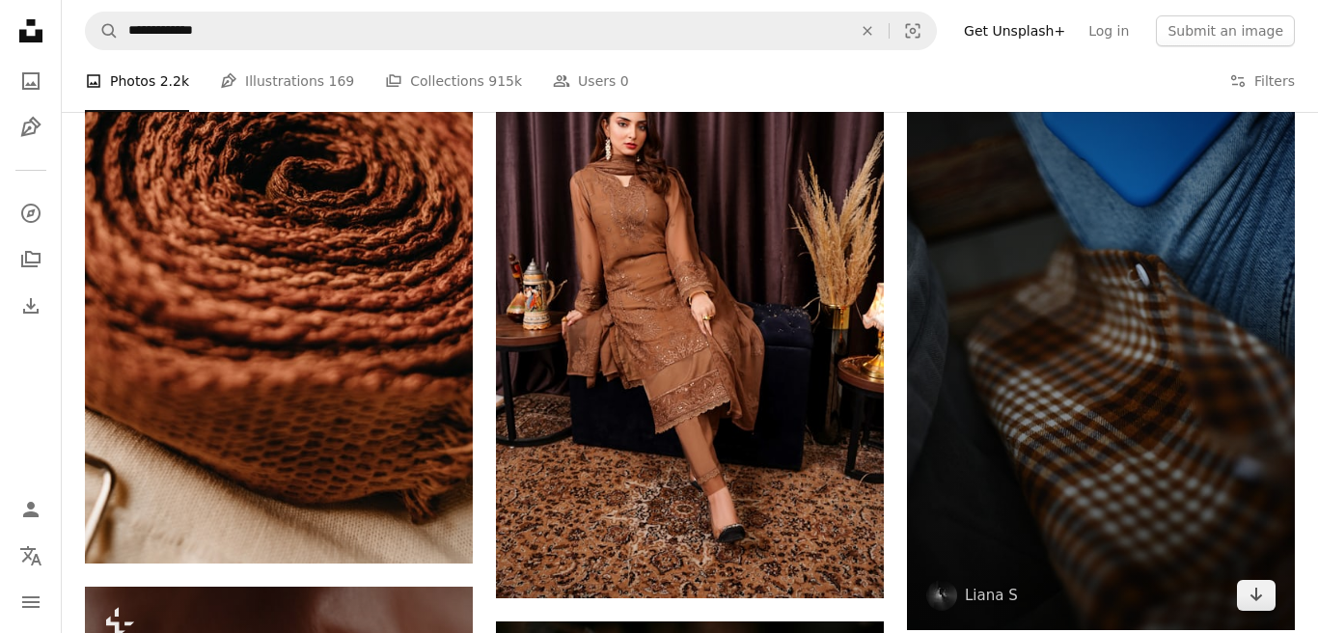
click at [1063, 353] on img at bounding box center [1101, 339] width 388 height 581
click at [1058, 417] on img at bounding box center [1101, 339] width 388 height 581
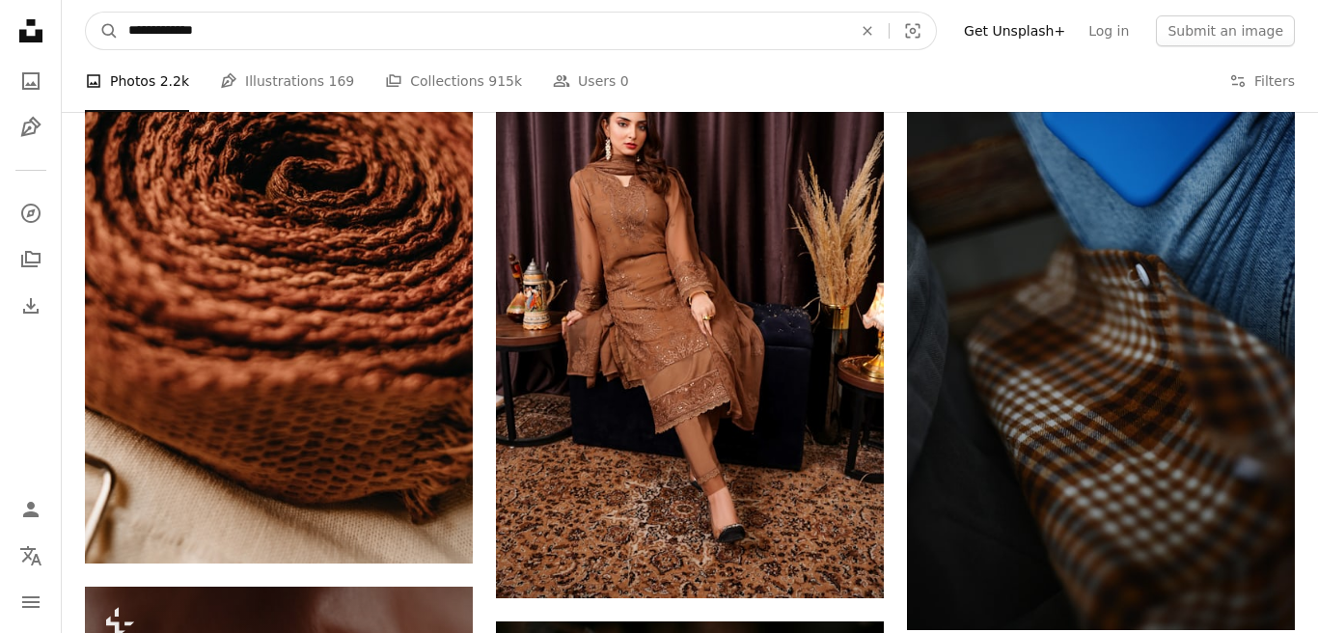
drag, startPoint x: 169, startPoint y: 23, endPoint x: 255, endPoint y: 26, distance: 86.0
click at [254, 26] on input "**********" at bounding box center [483, 31] width 728 height 37
type input "**********"
click at [86, 13] on button "A magnifying glass" at bounding box center [102, 31] width 33 height 37
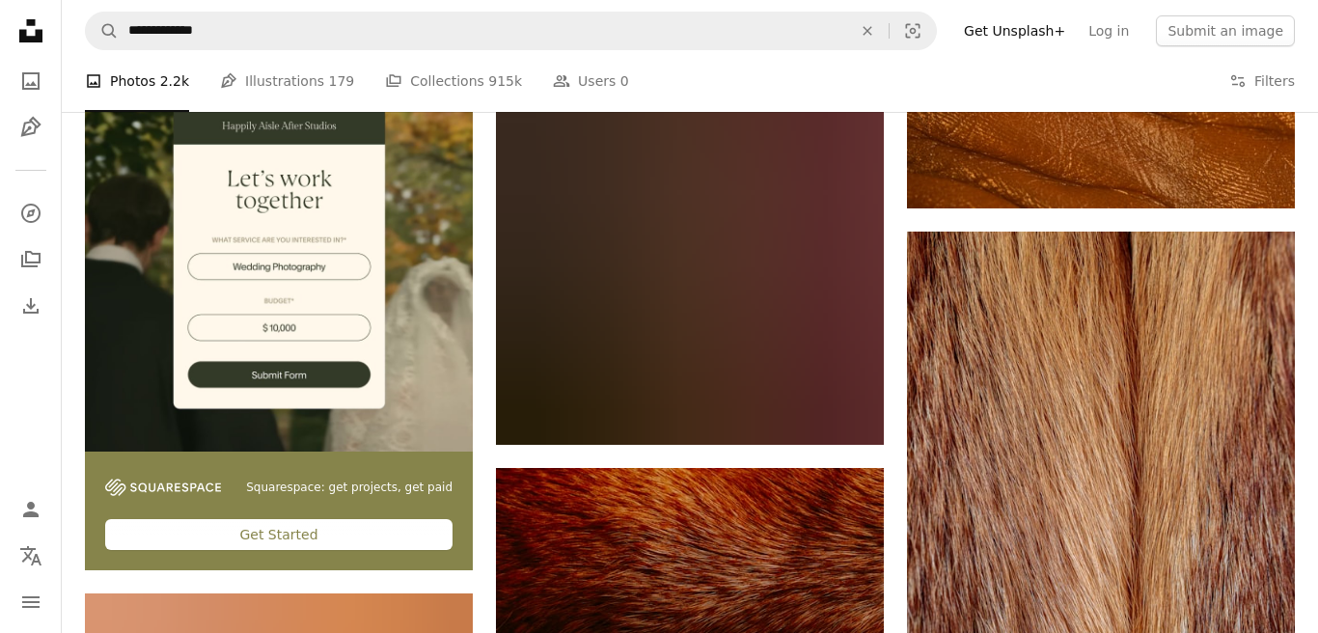
scroll to position [4511, 0]
